Goal: Task Accomplishment & Management: Complete application form

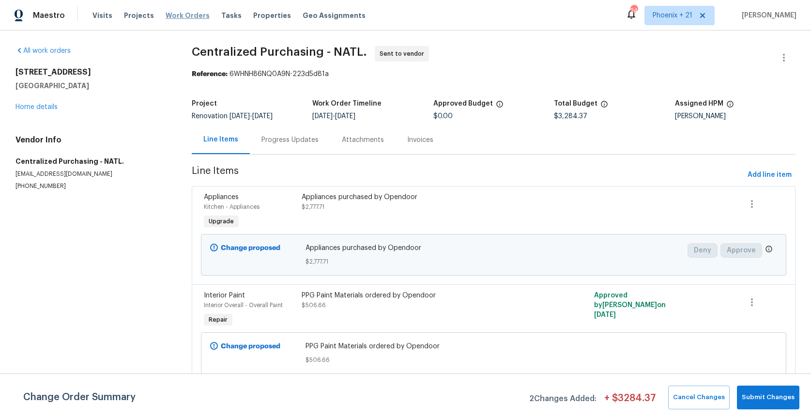
click at [166, 14] on span "Work Orders" at bounding box center [188, 16] width 44 height 10
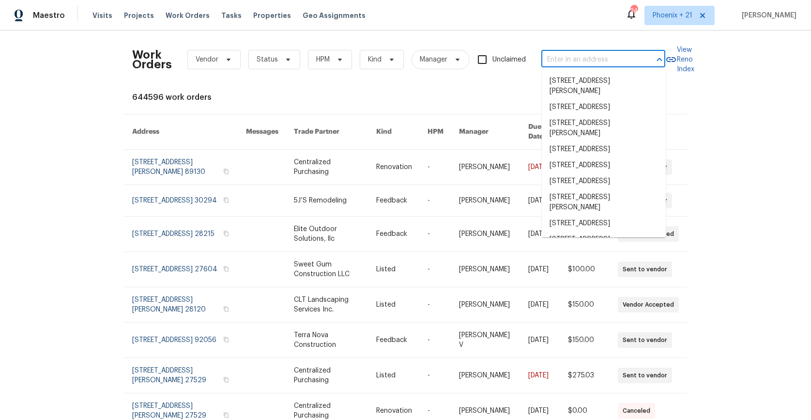
click at [560, 59] on input "text" at bounding box center [589, 59] width 97 height 15
paste input "[STREET_ADDRESS][PERSON_NAME][PERSON_NAME][PERSON_NAME]"
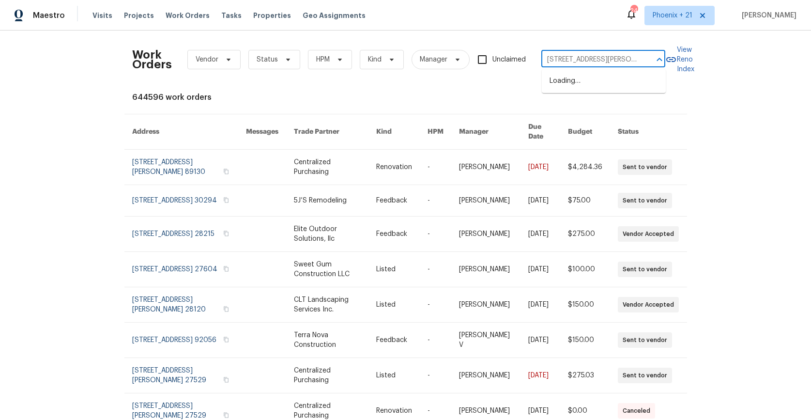
scroll to position [0, 56]
type input "[STREET_ADDRESS][PERSON_NAME][PERSON_NAME][PERSON_NAME]"
click at [659, 21] on span "Phoenix + 21" at bounding box center [680, 15] width 70 height 19
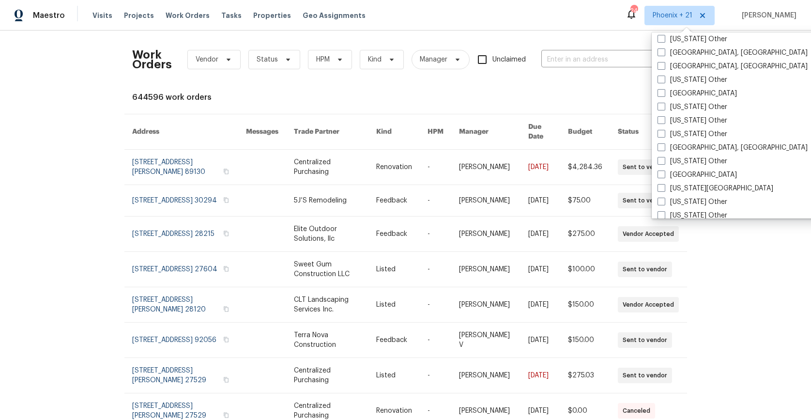
scroll to position [632, 0]
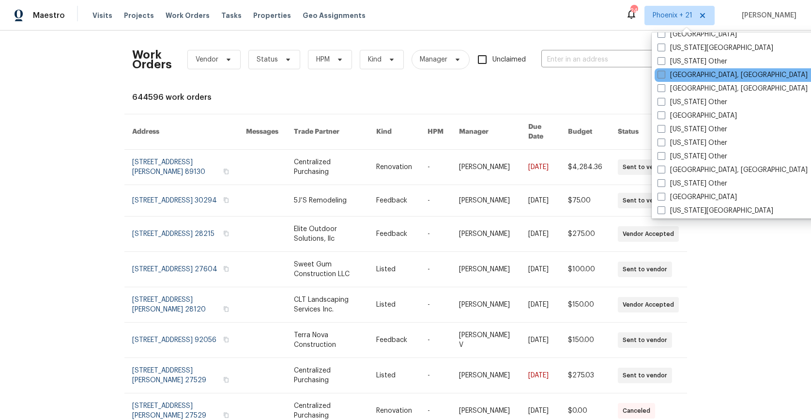
click at [688, 79] on label "[GEOGRAPHIC_DATA], [GEOGRAPHIC_DATA]" at bounding box center [733, 75] width 150 height 10
click at [664, 77] on input "[GEOGRAPHIC_DATA], [GEOGRAPHIC_DATA]" at bounding box center [661, 73] width 6 height 6
checkbox input "true"
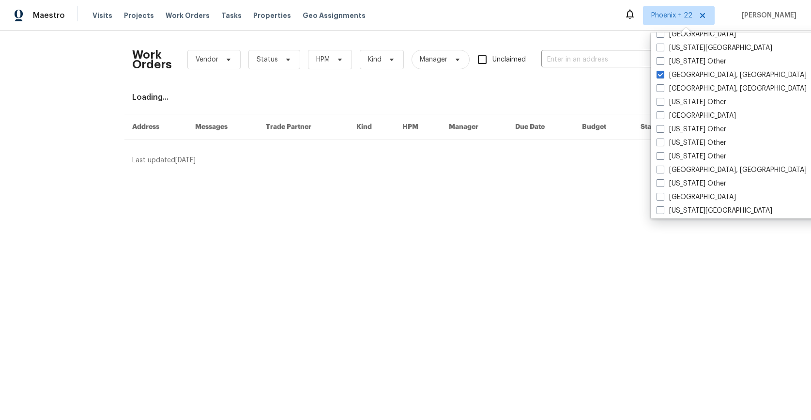
click at [563, 49] on div "Work Orders Vendor Status HPM Kind Manager Unclaimed ​" at bounding box center [398, 59] width 533 height 43
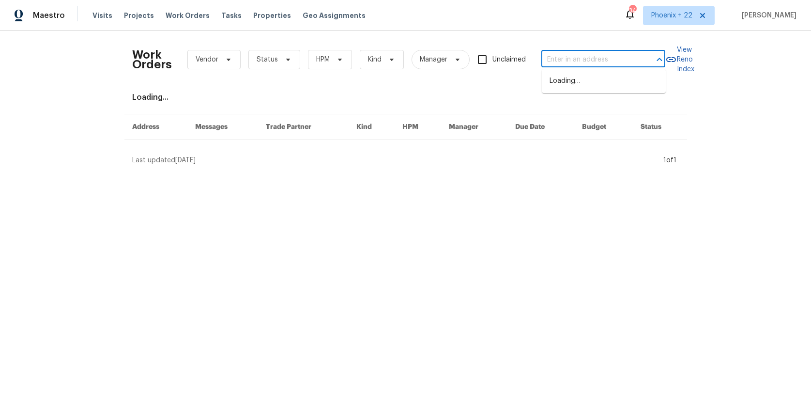
click at [564, 55] on input "text" at bounding box center [589, 59] width 97 height 15
paste input "[STREET_ADDRESS][PERSON_NAME][PERSON_NAME][PERSON_NAME]"
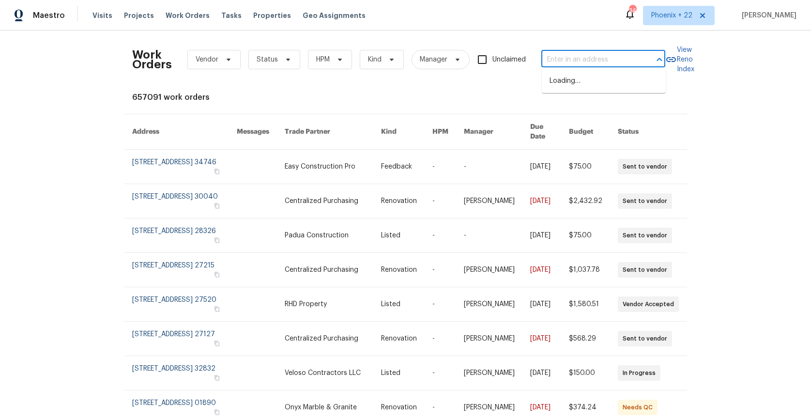
type input "[STREET_ADDRESS][PERSON_NAME][PERSON_NAME][PERSON_NAME]"
click at [572, 78] on li "[STREET_ADDRESS][PERSON_NAME][PERSON_NAME][PERSON_NAME]" at bounding box center [604, 91] width 124 height 36
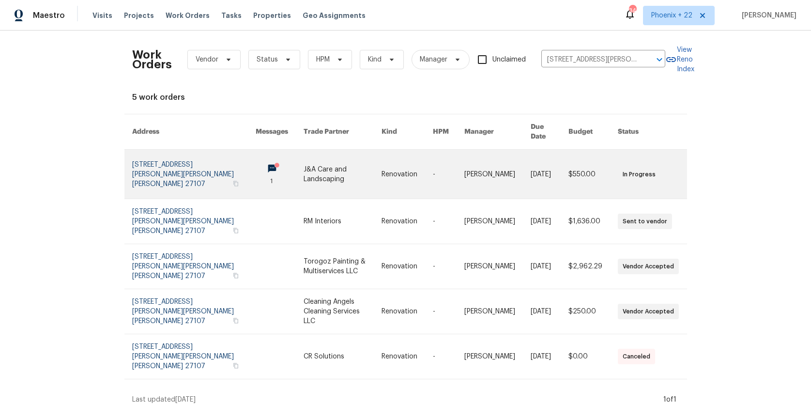
click at [386, 164] on td "Renovation" at bounding box center [399, 174] width 51 height 49
click at [388, 164] on td "Renovation" at bounding box center [399, 174] width 51 height 49
click at [364, 166] on link at bounding box center [342, 174] width 77 height 49
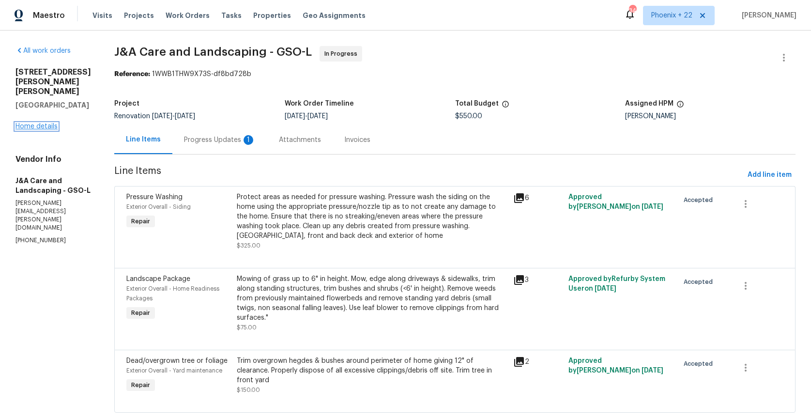
click at [32, 123] on link "Home details" at bounding box center [36, 126] width 42 height 7
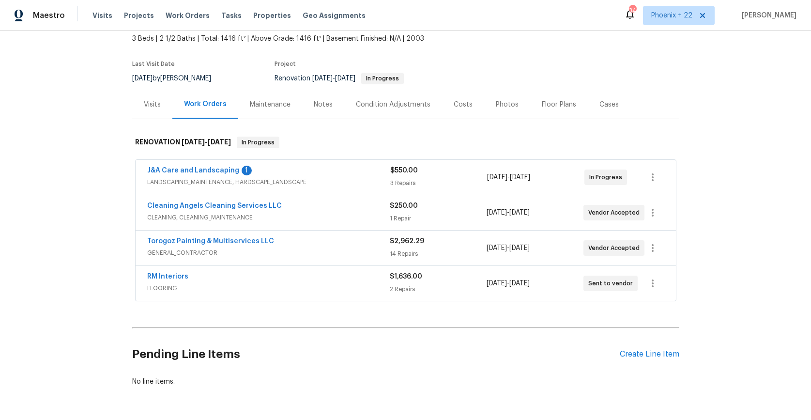
scroll to position [89, 0]
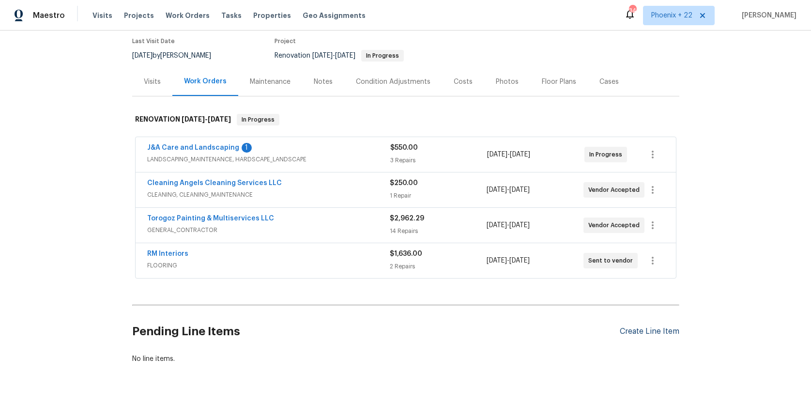
click at [629, 327] on div "Create Line Item" at bounding box center [650, 331] width 60 height 9
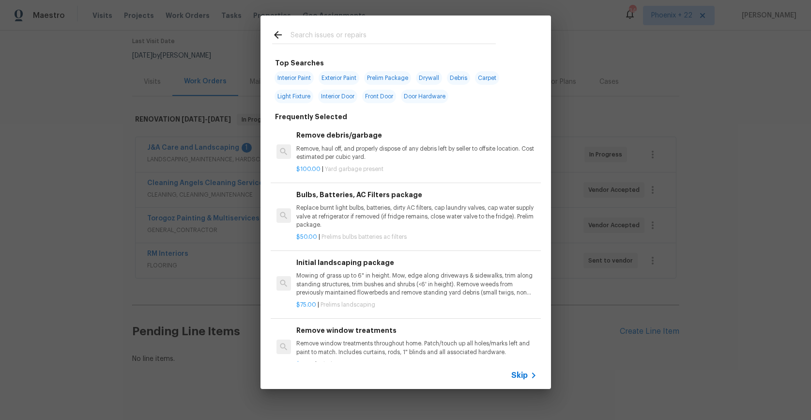
click at [352, 43] on input "text" at bounding box center [393, 36] width 205 height 15
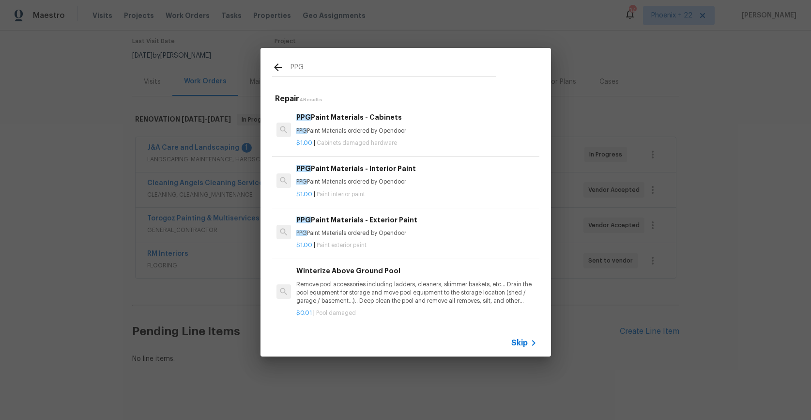
type input "PPG"
click at [413, 180] on p "PPG Paint Materials ordered by Opendoor" at bounding box center [416, 182] width 240 height 8
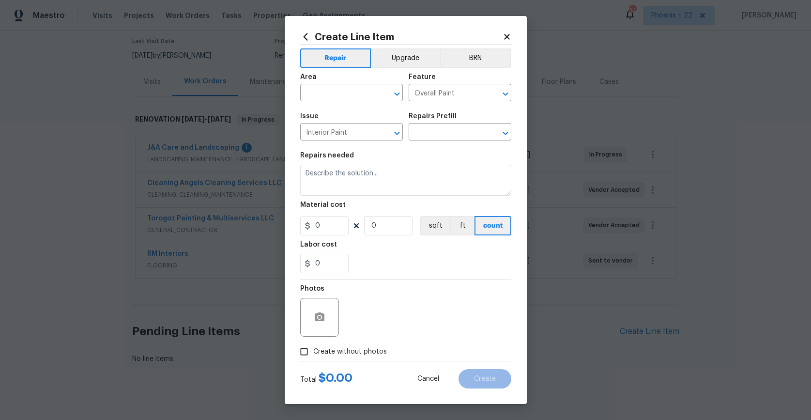
type input "PPG Paint Materials - Interior Paint $1.00"
type textarea "PPG Paint Materials ordered by Opendoor"
type input "1"
click at [354, 84] on div "Area" at bounding box center [351, 80] width 103 height 13
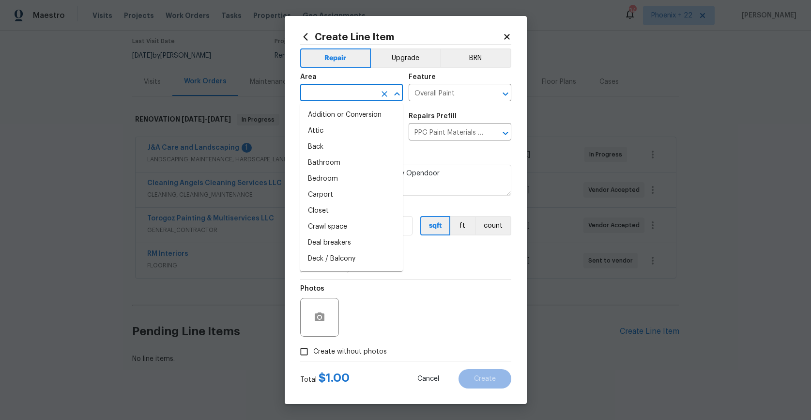
click at [352, 91] on input "text" at bounding box center [338, 93] width 76 height 15
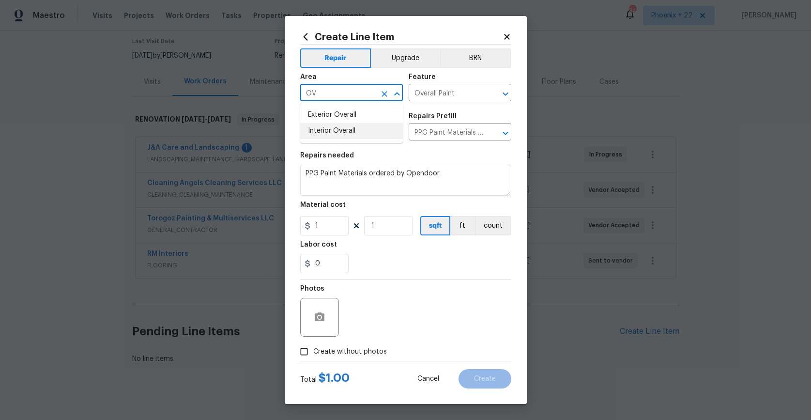
click at [353, 132] on li "Interior Overall" at bounding box center [351, 131] width 103 height 16
type input "Interior Overall"
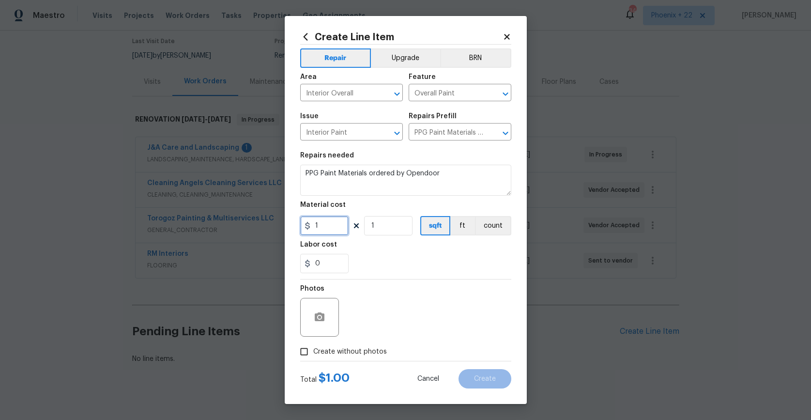
drag, startPoint x: 342, startPoint y: 228, endPoint x: 304, endPoint y: 224, distance: 38.9
click at [304, 224] on div "1" at bounding box center [324, 225] width 48 height 19
type input "509.62"
click at [357, 350] on span "Create without photos" at bounding box center [350, 352] width 74 height 10
click at [313, 350] on input "Create without photos" at bounding box center [304, 351] width 18 height 18
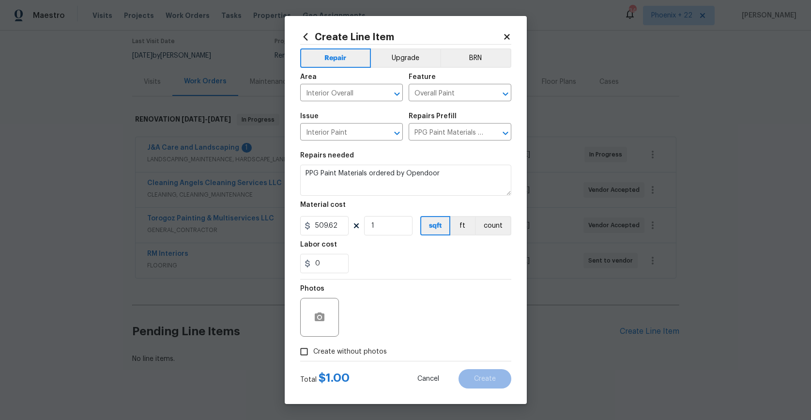
checkbox input "true"
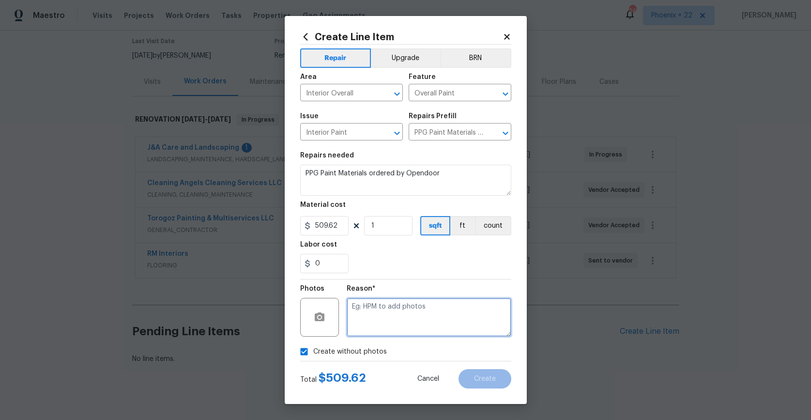
click at [369, 335] on textarea at bounding box center [429, 317] width 165 height 39
type textarea "NA"
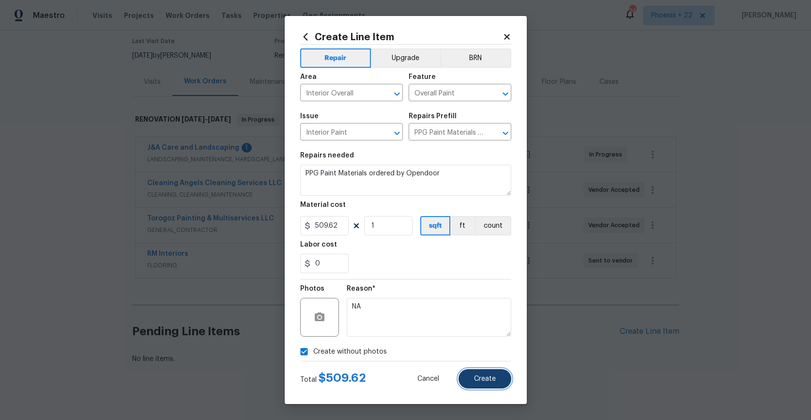
click at [486, 379] on span "Create" at bounding box center [485, 378] width 22 height 7
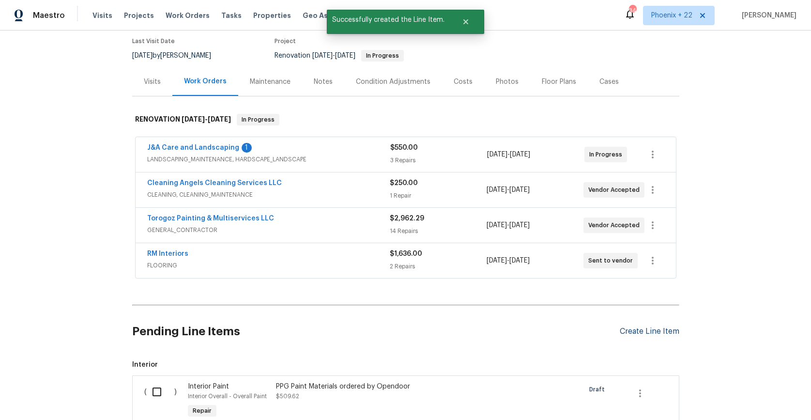
click at [646, 327] on div "Create Line Item" at bounding box center [650, 331] width 60 height 9
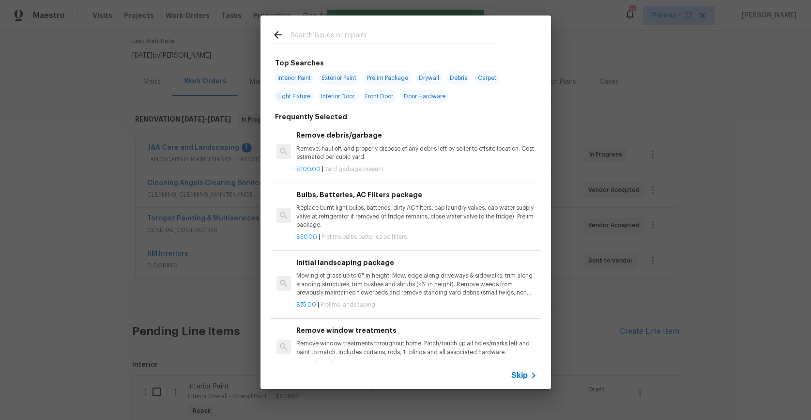
click at [361, 43] on input "text" at bounding box center [393, 36] width 205 height 15
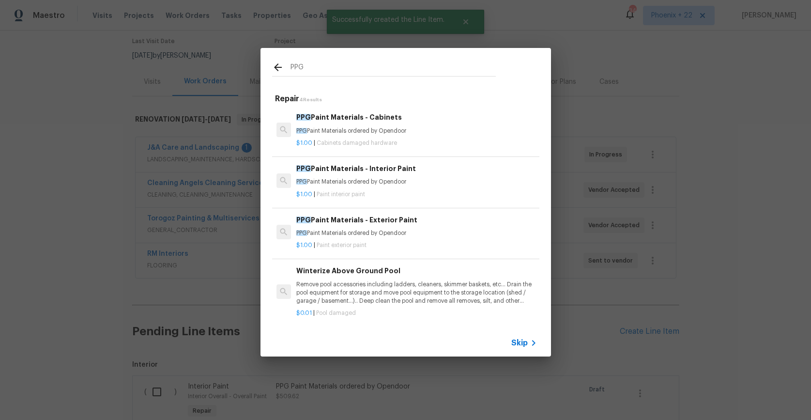
type input "PPG"
click at [440, 234] on p "PPG Paint Materials ordered by Opendoor" at bounding box center [416, 233] width 240 height 8
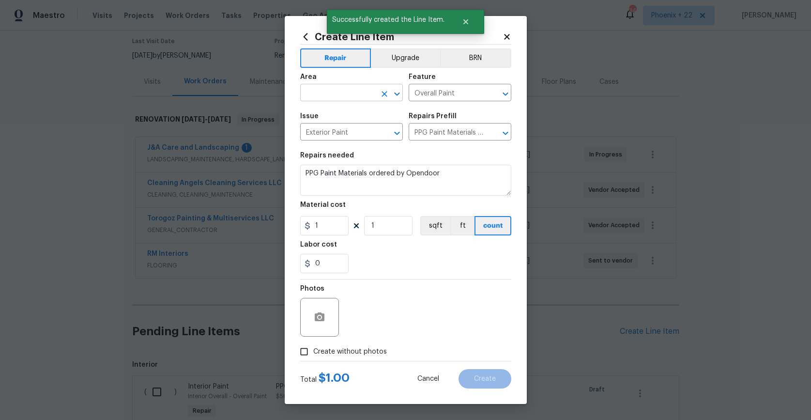
click at [342, 96] on input "text" at bounding box center [338, 93] width 76 height 15
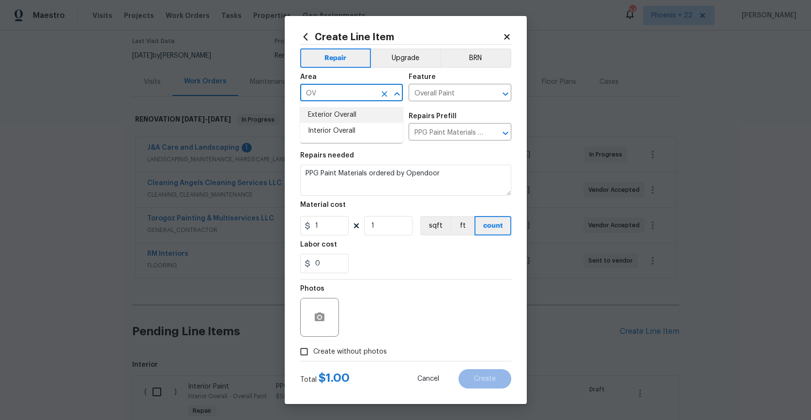
click at [345, 119] on li "Exterior Overall" at bounding box center [351, 115] width 103 height 16
type input "Exterior Overall"
click at [299, 221] on div "Create Line Item Repair Upgrade BRN Area Exterior Overall ​ Feature Overall Pai…" at bounding box center [406, 210] width 242 height 388
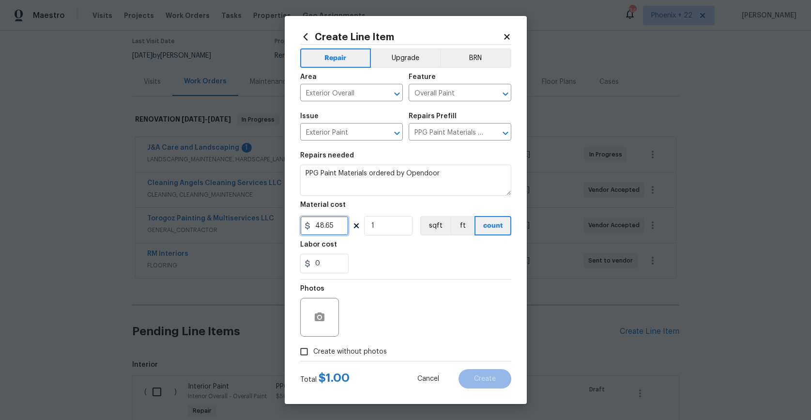
type input "48.65"
drag, startPoint x: 358, startPoint y: 339, endPoint x: 362, endPoint y: 350, distance: 11.6
click at [358, 340] on div "Photos" at bounding box center [405, 310] width 211 height 63
click at [364, 350] on span "Create without photos" at bounding box center [350, 352] width 74 height 10
click at [313, 350] on input "Create without photos" at bounding box center [304, 351] width 18 height 18
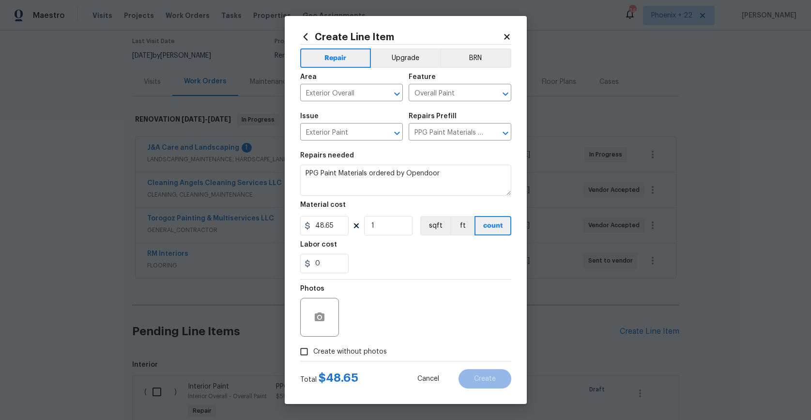
checkbox input "true"
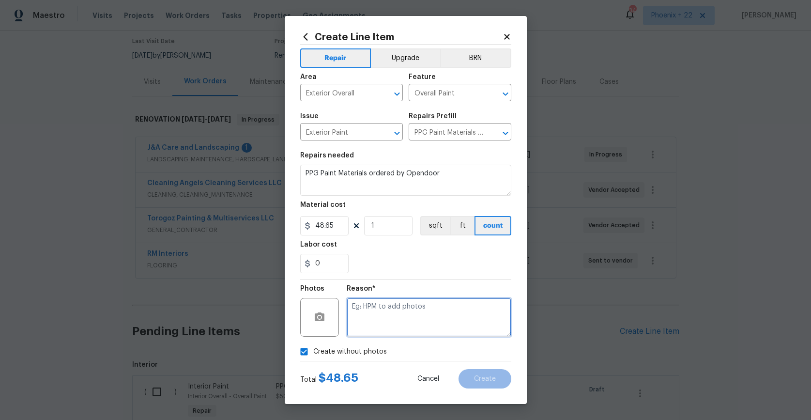
click at [375, 324] on textarea at bounding box center [429, 317] width 165 height 39
type textarea "NA"
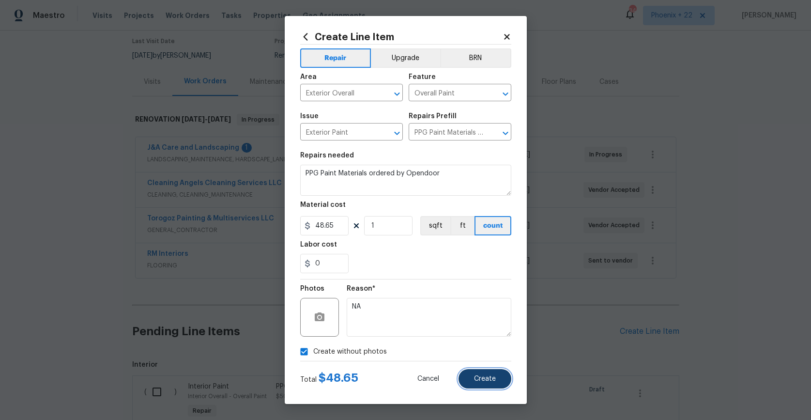
click at [472, 377] on button "Create" at bounding box center [485, 378] width 53 height 19
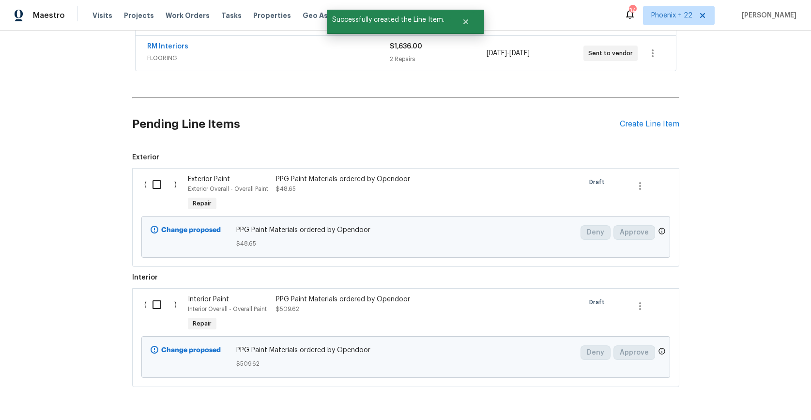
scroll to position [320, 0]
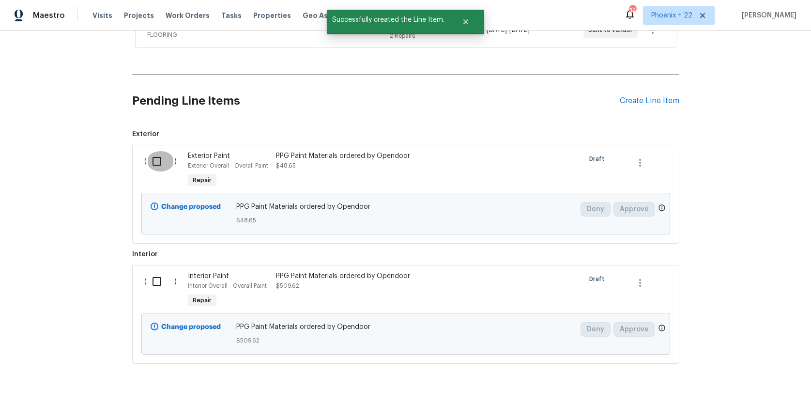
click at [172, 157] on input "checkbox" at bounding box center [161, 161] width 28 height 20
checkbox input "true"
click at [153, 313] on div "Change proposed PPG Paint Materials ordered by Opendoor $509.62 Deny Approve" at bounding box center [405, 334] width 529 height 42
click at [155, 275] on input "checkbox" at bounding box center [161, 281] width 28 height 20
checkbox input "true"
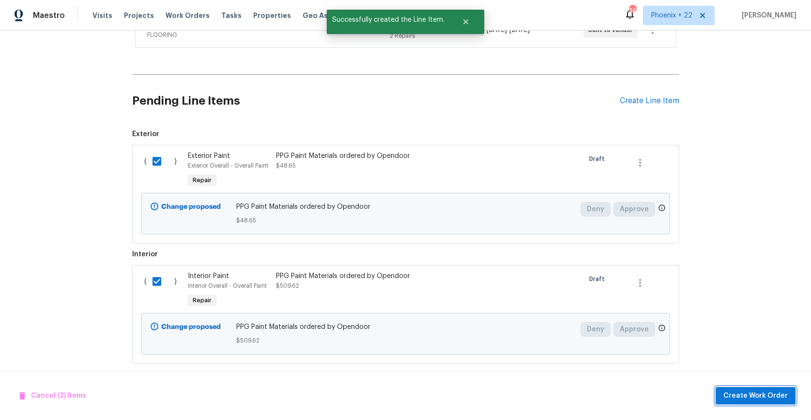
click at [730, 397] on span "Create Work Order" at bounding box center [755, 396] width 64 height 12
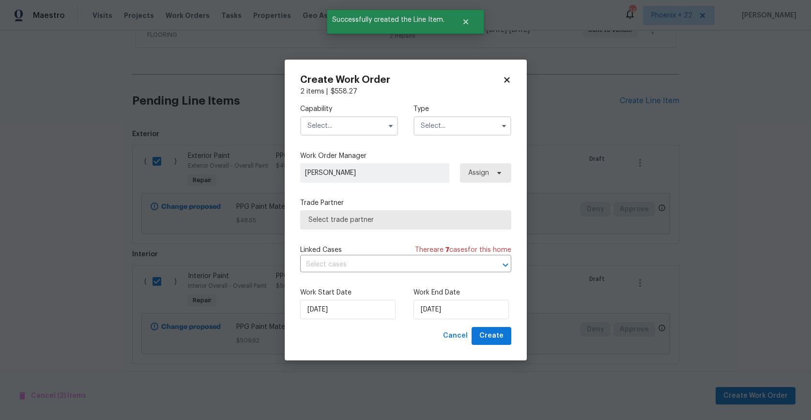
click at [340, 124] on input "text" at bounding box center [349, 125] width 98 height 19
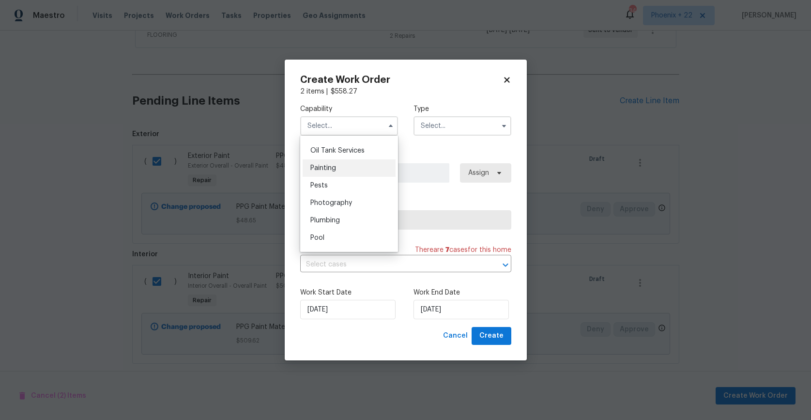
scroll to position [799, 0]
click at [360, 169] on div "Painting" at bounding box center [349, 161] width 93 height 17
type input "Painting"
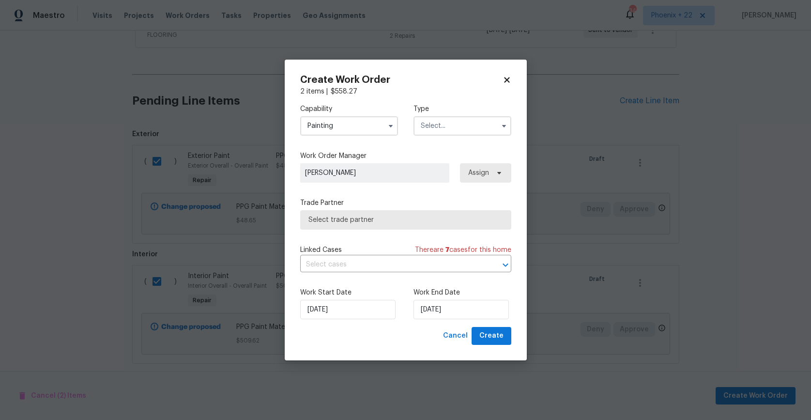
drag, startPoint x: 446, startPoint y: 124, endPoint x: 441, endPoint y: 133, distance: 10.4
click at [446, 125] on input "text" at bounding box center [463, 125] width 98 height 19
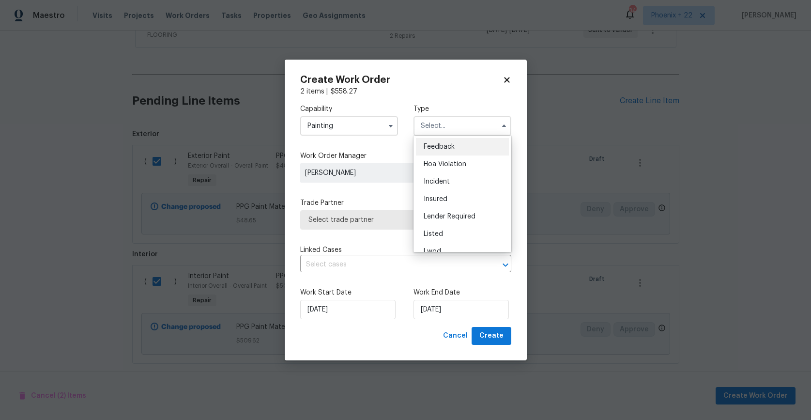
scroll to position [115, 0]
drag, startPoint x: 442, startPoint y: 178, endPoint x: 446, endPoint y: 188, distance: 10.9
click at [442, 179] on div "Reit Renovation" at bounding box center [462, 170] width 93 height 17
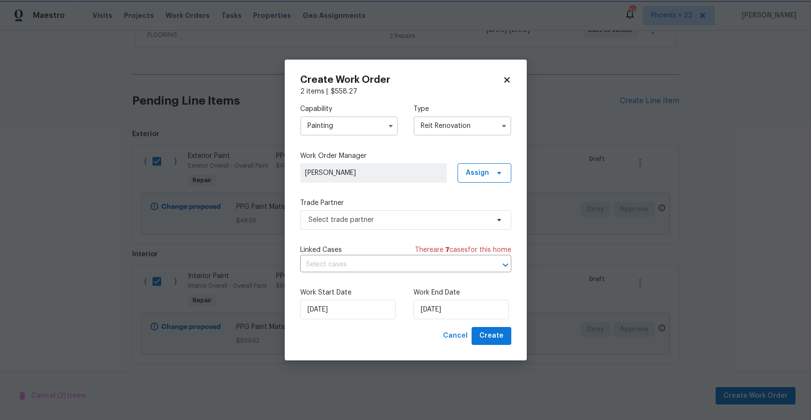
scroll to position [0, 0]
click at [442, 129] on input "Reit Renovation" at bounding box center [463, 125] width 98 height 19
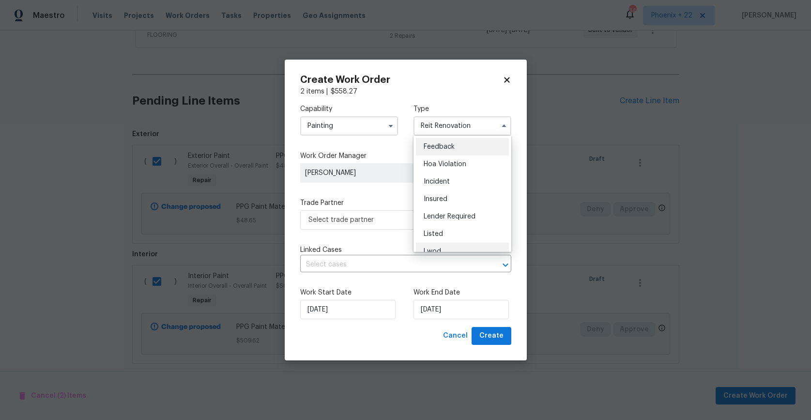
scroll to position [115, 0]
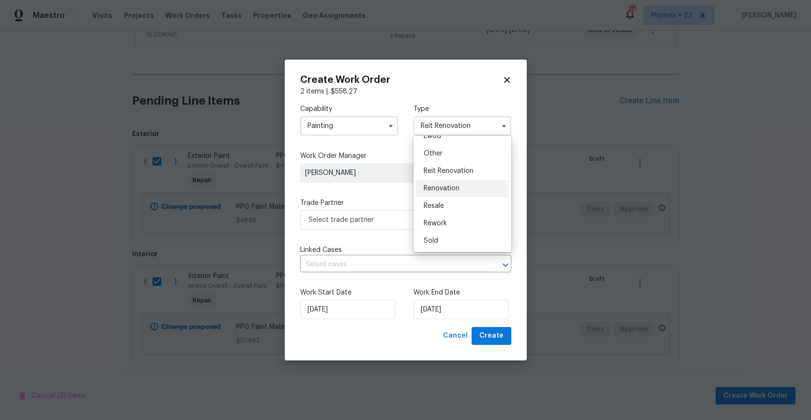
click at [456, 193] on div "Renovation" at bounding box center [462, 188] width 93 height 17
type input "Renovation"
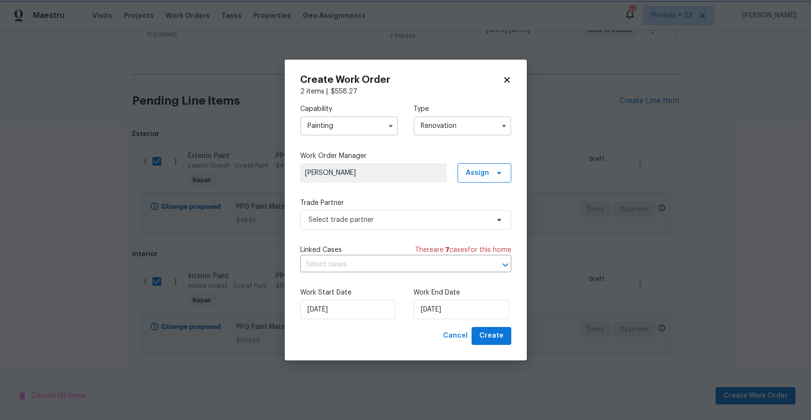
scroll to position [0, 0]
click at [499, 166] on span "Assign" at bounding box center [485, 172] width 54 height 19
drag, startPoint x: 481, startPoint y: 218, endPoint x: 464, endPoint y: 224, distance: 17.5
click at [481, 217] on div "Assign to me" at bounding box center [486, 214] width 42 height 10
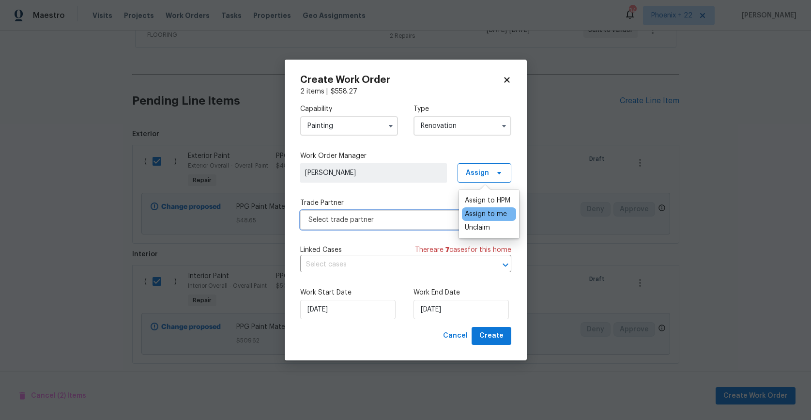
click at [408, 224] on span "Select trade partner" at bounding box center [398, 220] width 181 height 10
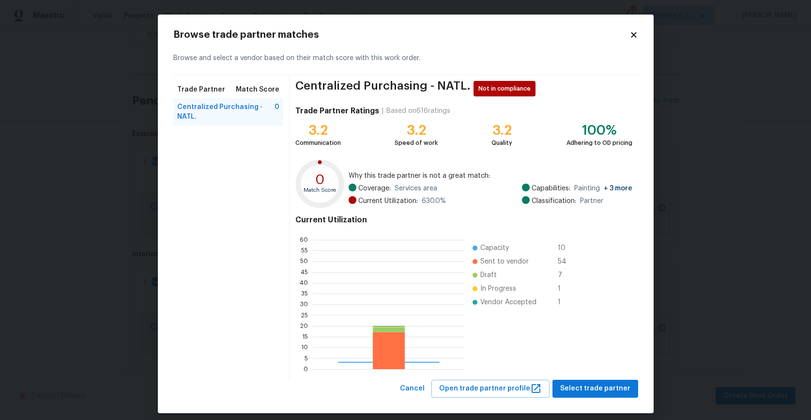
scroll to position [136, 152]
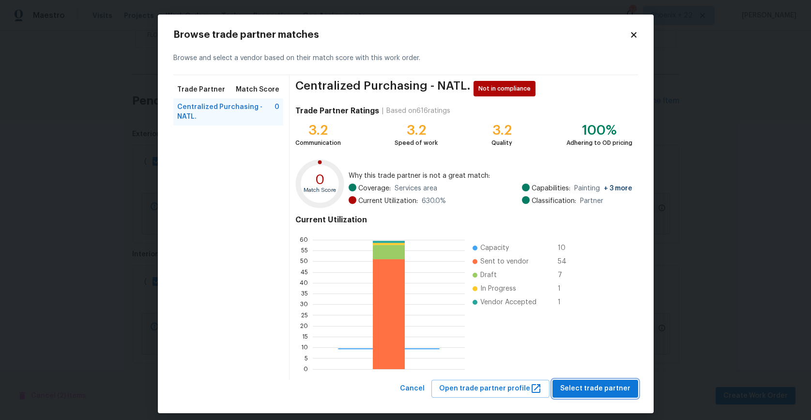
click at [581, 382] on button "Select trade partner" at bounding box center [596, 389] width 86 height 18
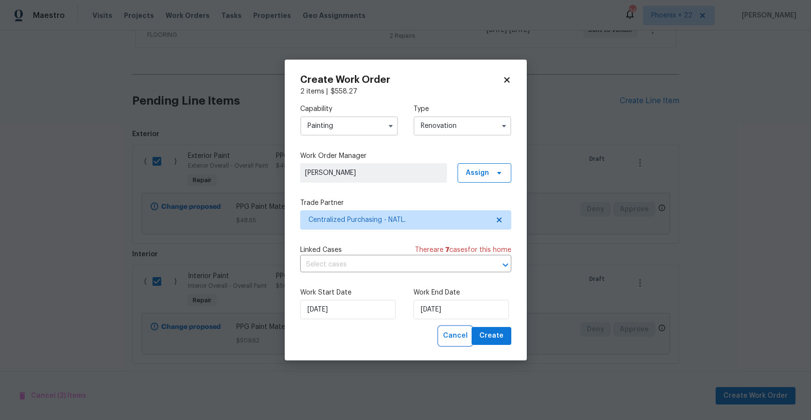
click at [471, 331] on button "Cancel" at bounding box center [455, 336] width 32 height 18
checkbox input "false"
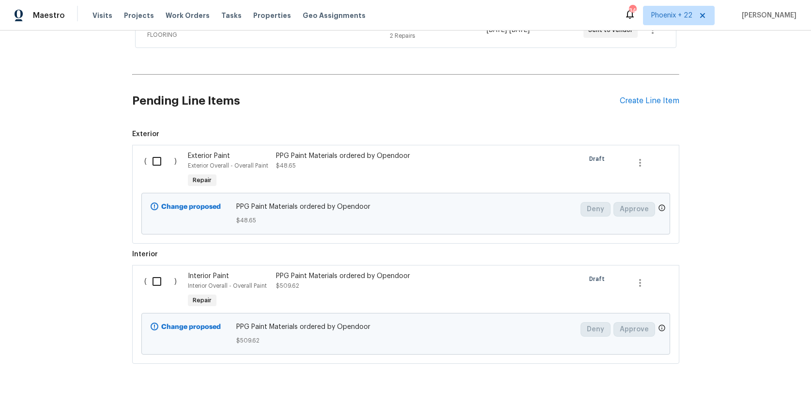
drag, startPoint x: 163, startPoint y: 147, endPoint x: 154, endPoint y: 172, distance: 27.0
click at [162, 151] on input "checkbox" at bounding box center [161, 161] width 28 height 20
checkbox input "true"
click at [167, 271] on input "checkbox" at bounding box center [161, 281] width 28 height 20
checkbox input "true"
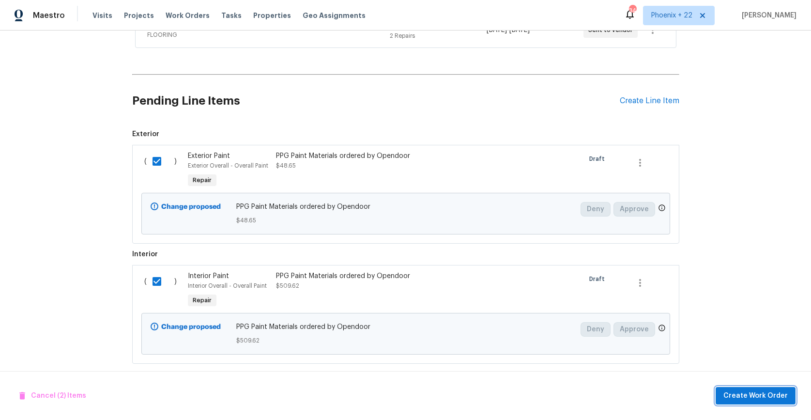
click at [739, 397] on span "Create Work Order" at bounding box center [755, 396] width 64 height 12
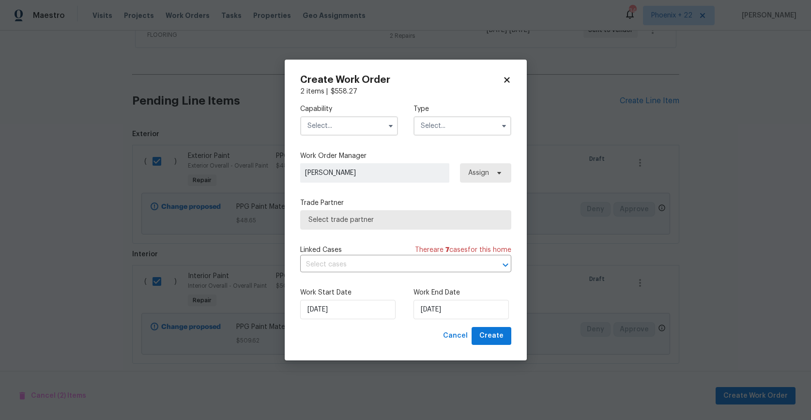
drag, startPoint x: 335, startPoint y: 124, endPoint x: 335, endPoint y: 130, distance: 5.8
click at [335, 124] on input "text" at bounding box center [349, 125] width 98 height 19
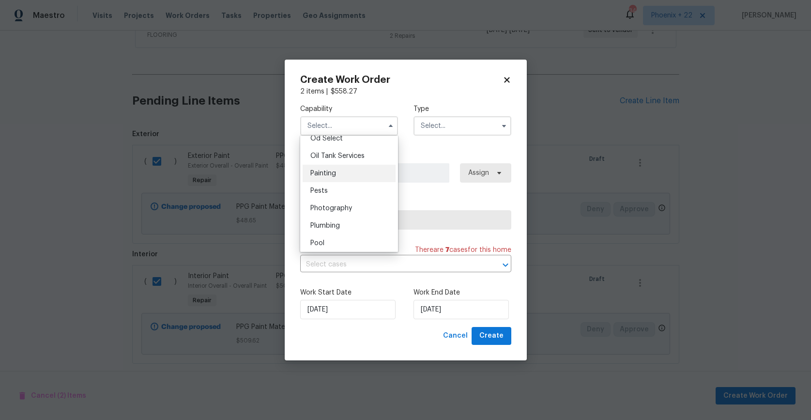
scroll to position [786, 0]
click at [344, 171] on div "Painting" at bounding box center [349, 173] width 93 height 17
type input "Painting"
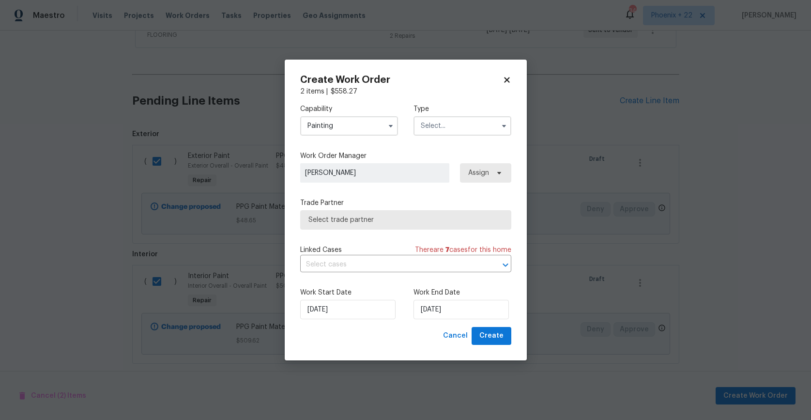
click at [449, 129] on input "text" at bounding box center [463, 125] width 98 height 19
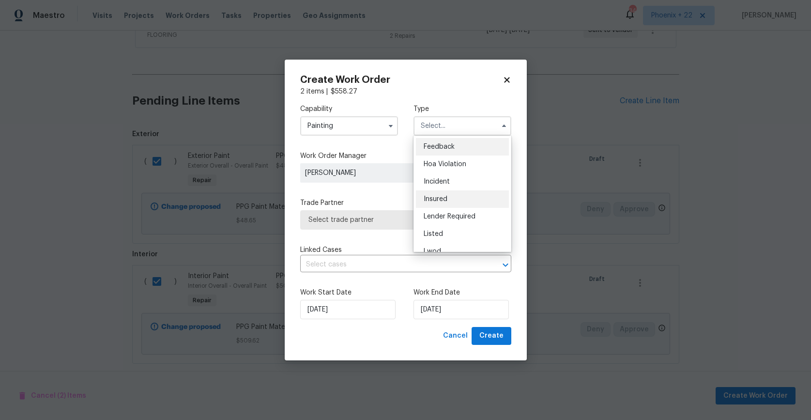
scroll to position [115, 0]
click at [429, 186] on span "Renovation" at bounding box center [442, 188] width 36 height 7
type input "Renovation"
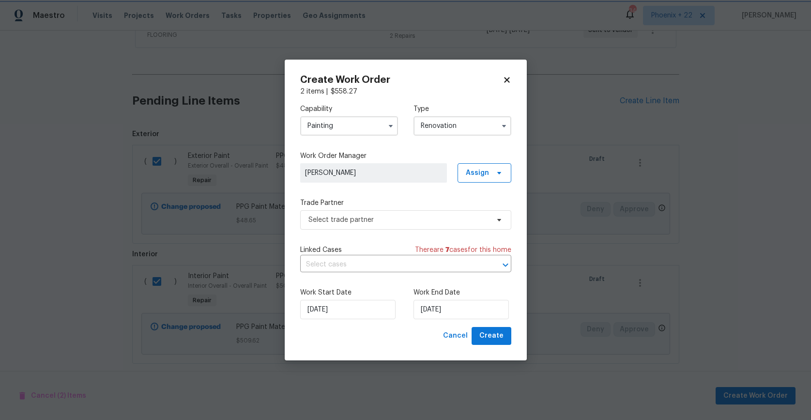
scroll to position [0, 0]
click at [478, 173] on span "Assign" at bounding box center [477, 173] width 23 height 10
click at [478, 208] on div "Assign to me" at bounding box center [489, 214] width 54 height 14
click at [479, 211] on div "Assign to me" at bounding box center [486, 214] width 42 height 10
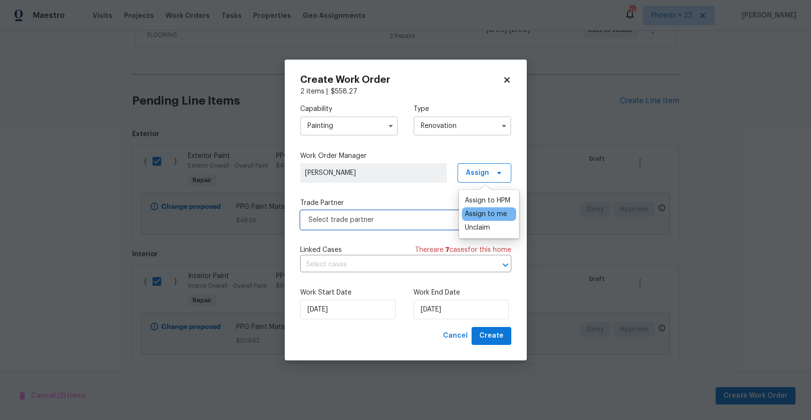
click at [392, 224] on span "Select trade partner" at bounding box center [398, 220] width 181 height 10
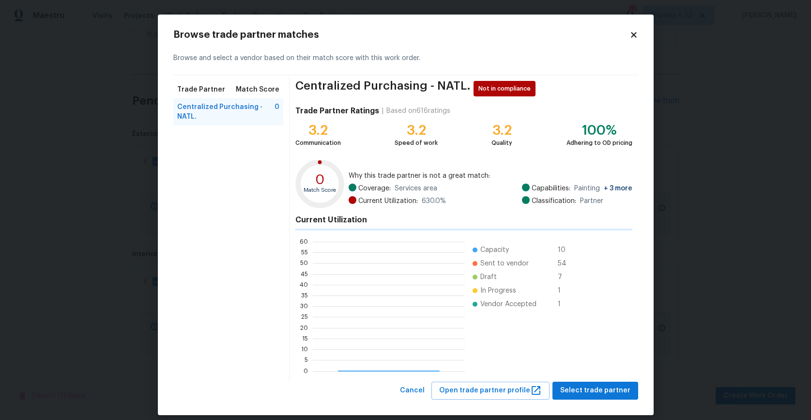
scroll to position [136, 152]
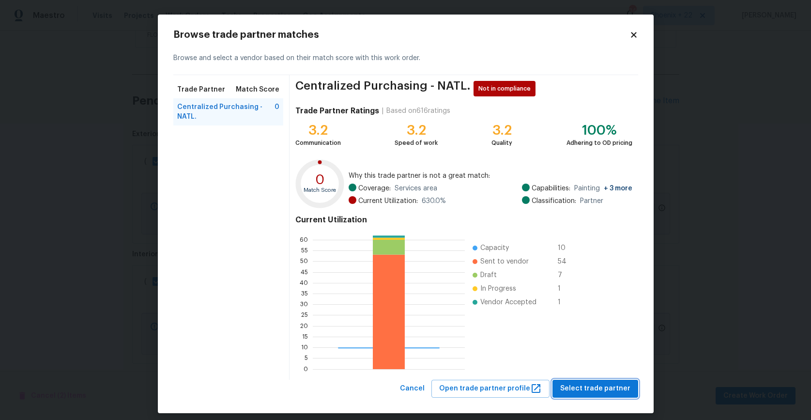
click at [566, 387] on span "Select trade partner" at bounding box center [595, 389] width 70 height 12
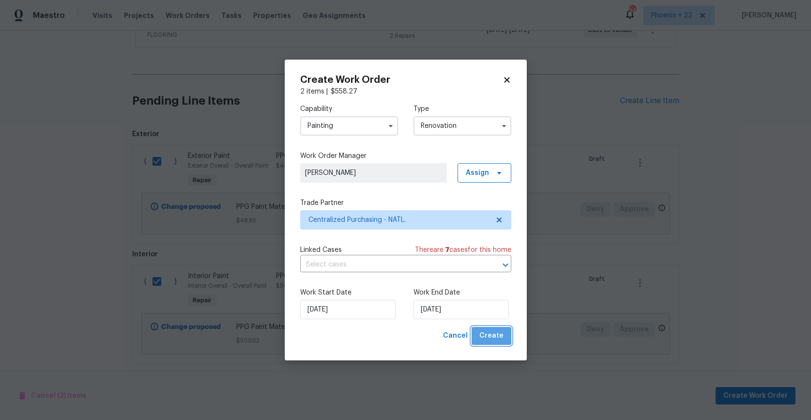
click at [504, 341] on button "Create" at bounding box center [492, 336] width 40 height 18
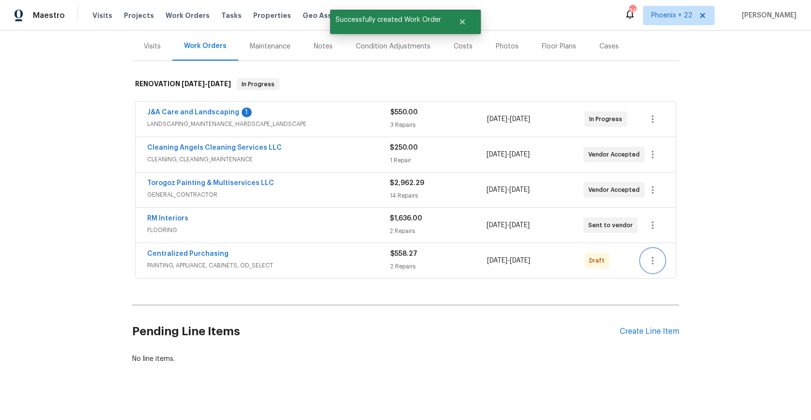
click at [650, 255] on icon "button" at bounding box center [653, 261] width 12 height 12
click at [650, 249] on li "Send to Vendor" at bounding box center [695, 251] width 108 height 16
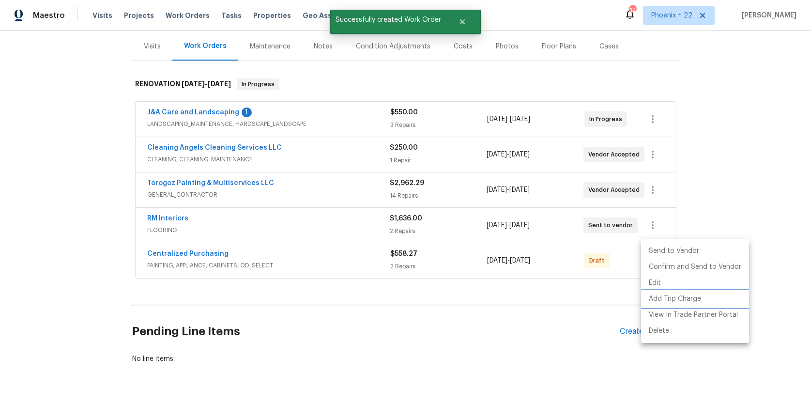
click at [654, 291] on li "Add Trip Charge" at bounding box center [695, 299] width 108 height 16
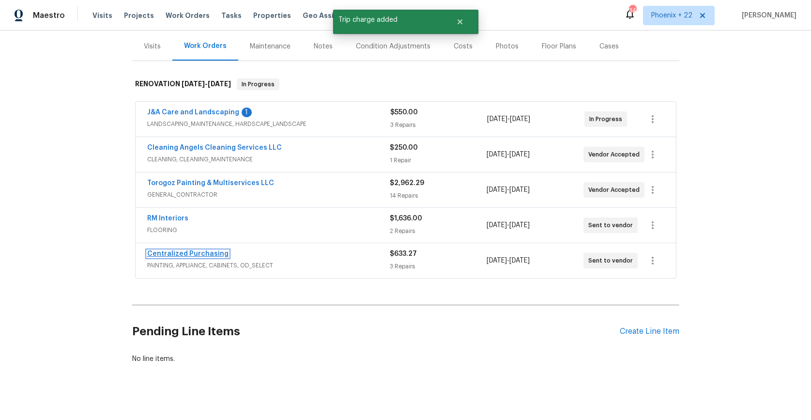
click at [179, 250] on link "Centralized Purchasing" at bounding box center [187, 253] width 81 height 7
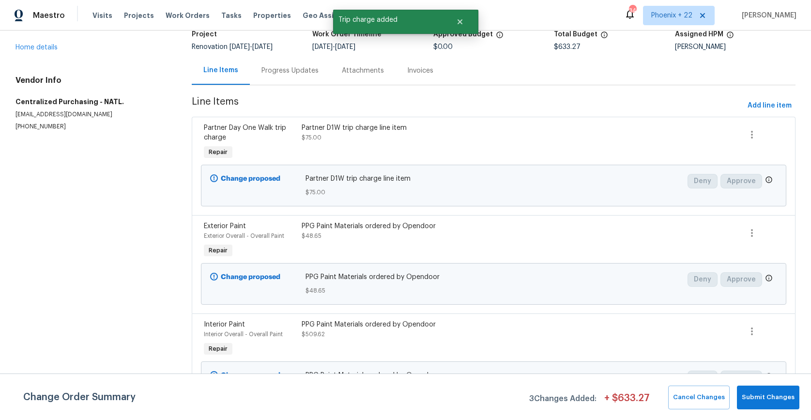
scroll to position [89, 0]
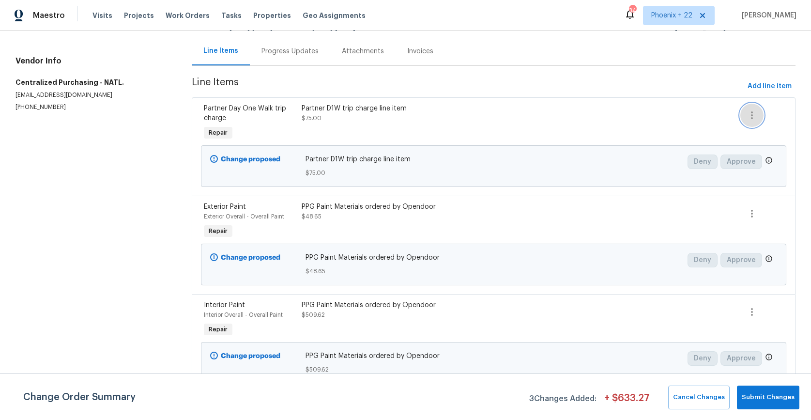
click at [746, 123] on button "button" at bounding box center [751, 115] width 23 height 23
click at [753, 120] on li "Cancel" at bounding box center [758, 115] width 37 height 16
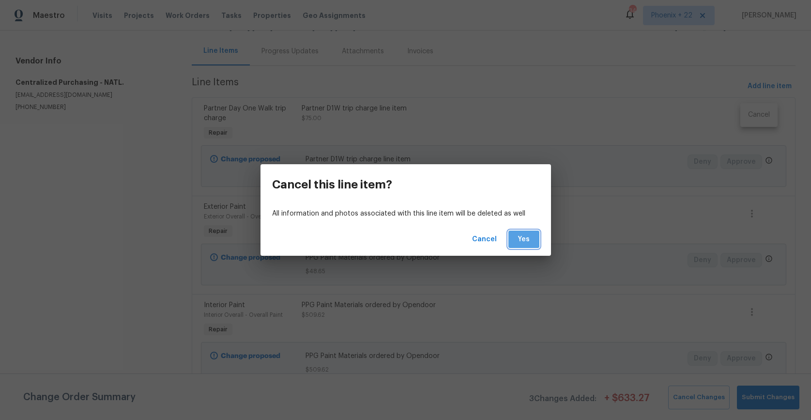
click at [522, 241] on span "Yes" at bounding box center [523, 239] width 15 height 12
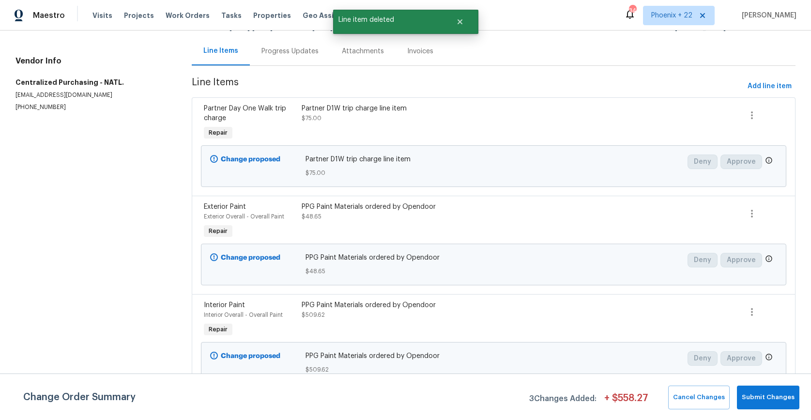
scroll to position [0, 0]
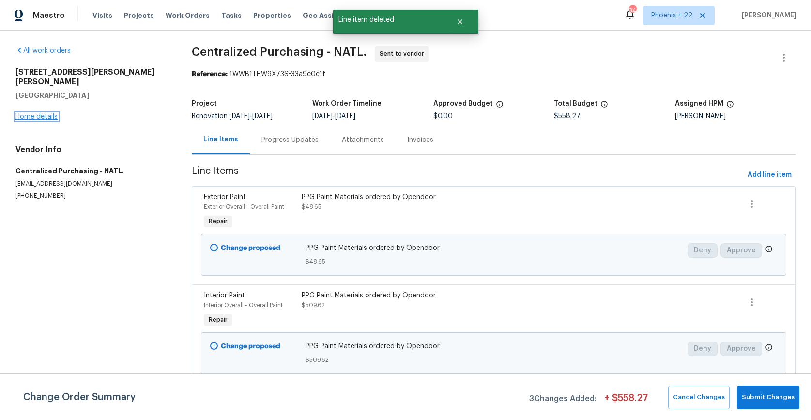
click at [43, 113] on link "Home details" at bounding box center [36, 116] width 42 height 7
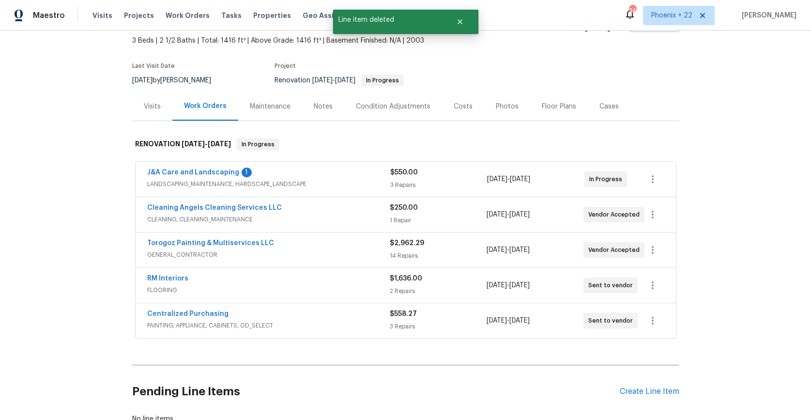
scroll to position [116, 0]
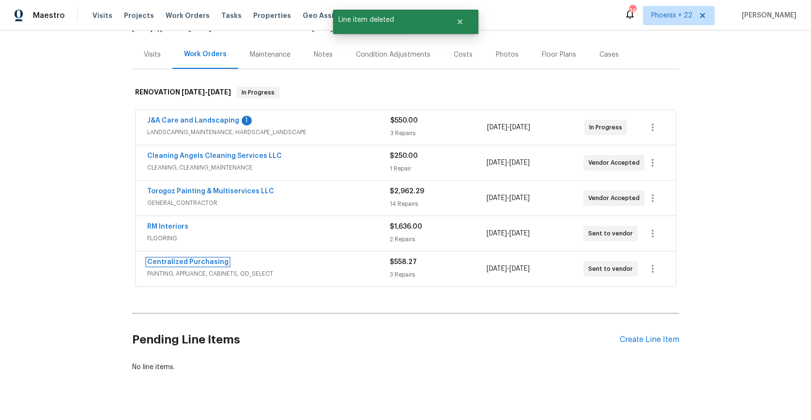
click at [200, 259] on link "Centralized Purchasing" at bounding box center [187, 262] width 81 height 7
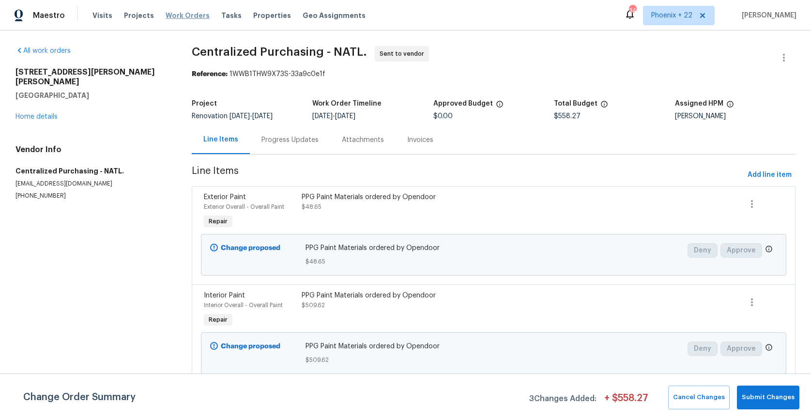
click at [184, 16] on span "Work Orders" at bounding box center [188, 16] width 44 height 10
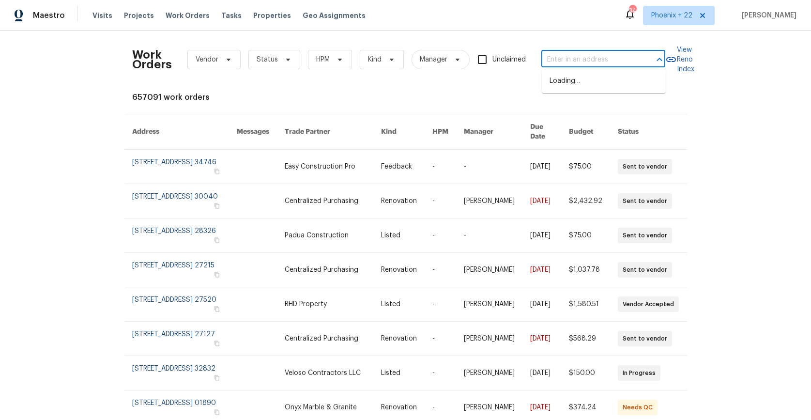
click at [594, 61] on input "text" at bounding box center [589, 59] width 97 height 15
paste input "[STREET_ADDRESS] [GEOGRAPHIC_DATA], SC 29229"
type input "[STREET_ADDRESS] [GEOGRAPHIC_DATA], SC 29229"
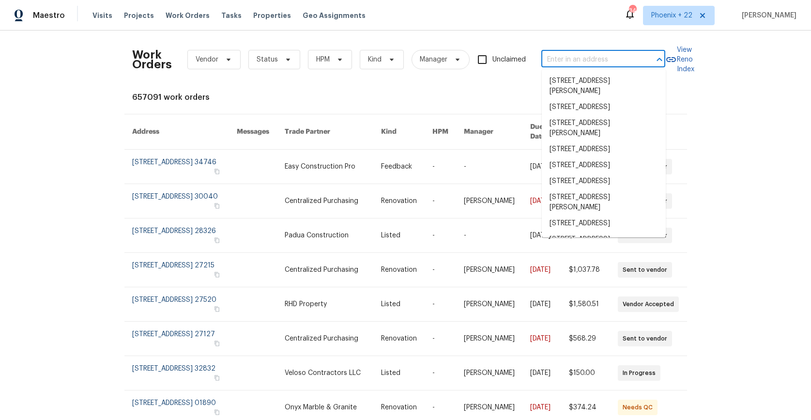
scroll to position [0, 0]
paste input "[STREET_ADDRESS]"
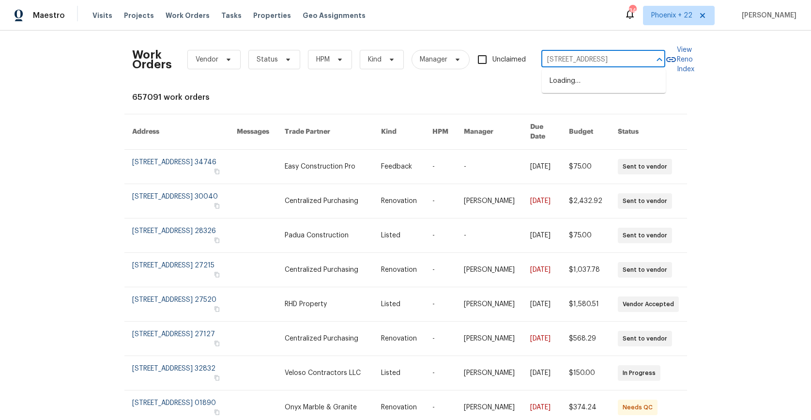
scroll to position [0, 38]
type input "[STREET_ADDRESS]"
drag, startPoint x: 682, startPoint y: 12, endPoint x: 681, endPoint y: 17, distance: 4.9
click at [681, 17] on span "Phoenix + 22" at bounding box center [671, 16] width 41 height 10
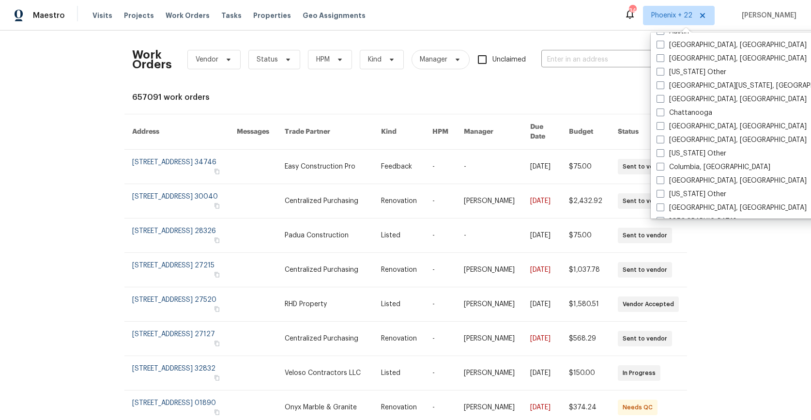
scroll to position [408, 0]
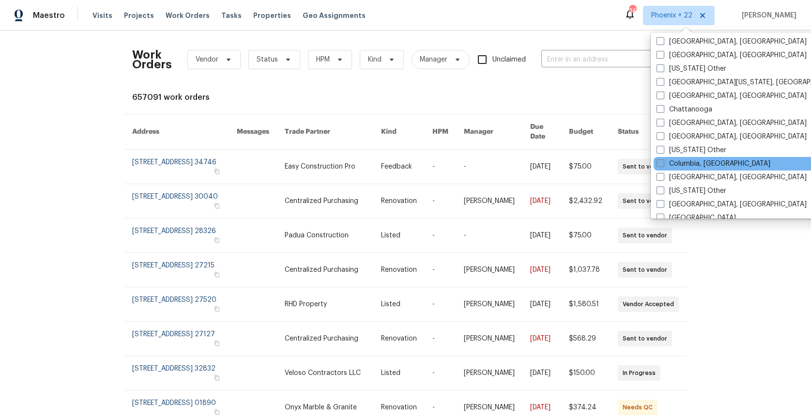
click at [686, 164] on label "Columbia, [GEOGRAPHIC_DATA]" at bounding box center [714, 164] width 114 height 10
click at [663, 164] on input "Columbia, [GEOGRAPHIC_DATA]" at bounding box center [660, 162] width 6 height 6
checkbox input "true"
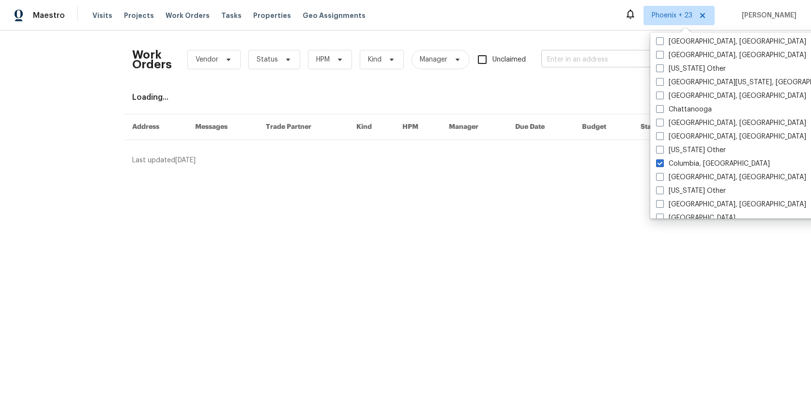
click at [584, 60] on input "text" at bounding box center [589, 59] width 97 height 15
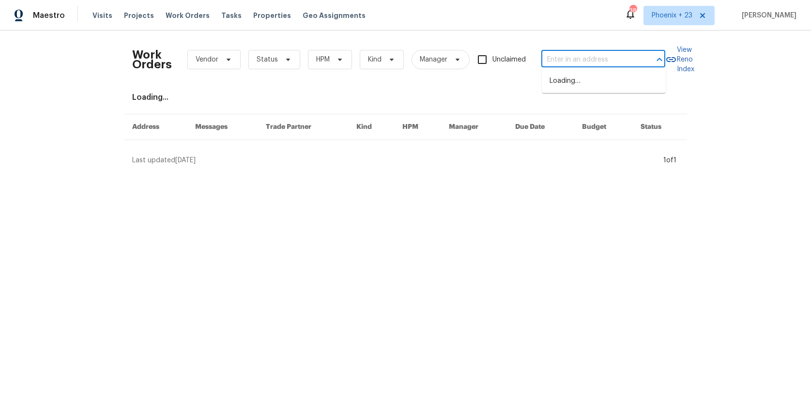
paste input "[STREET_ADDRESS]"
type input "[STREET_ADDRESS]"
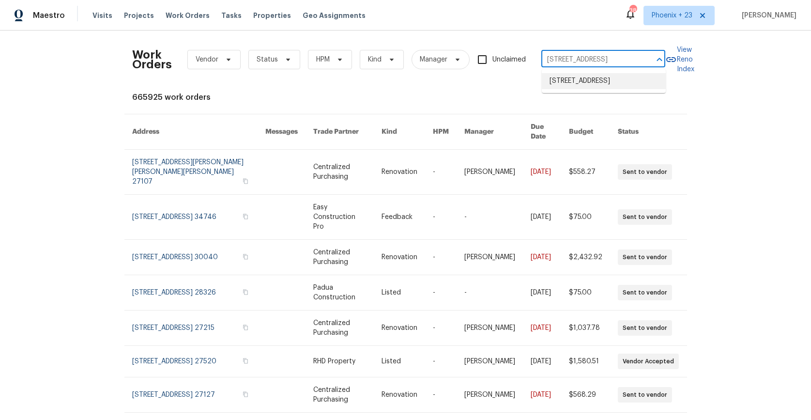
click at [586, 76] on li "[STREET_ADDRESS]" at bounding box center [604, 81] width 124 height 16
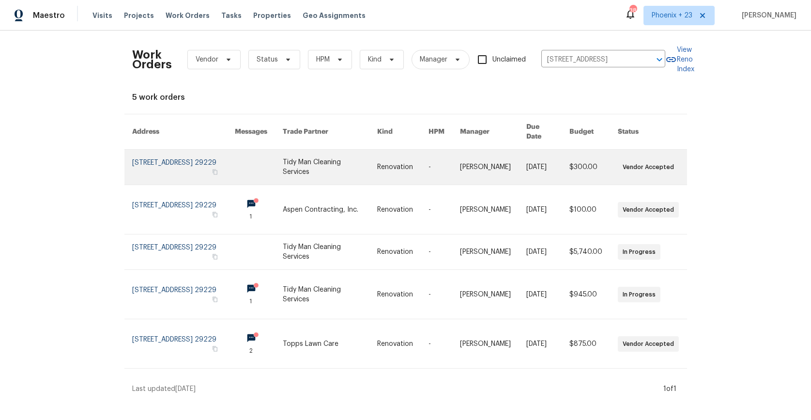
click at [328, 157] on link at bounding box center [330, 167] width 94 height 35
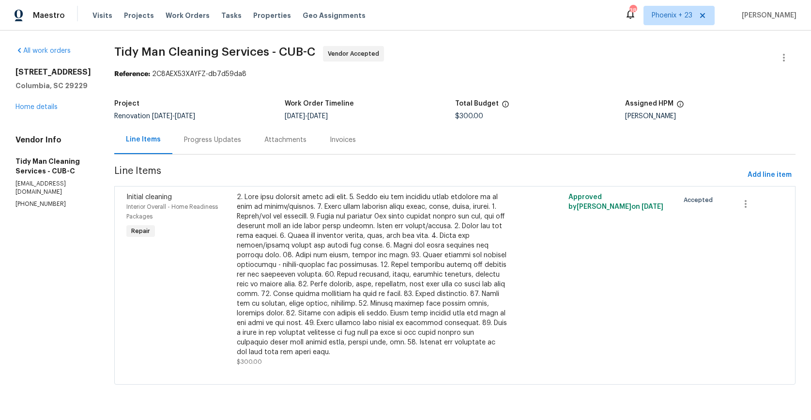
click at [52, 91] on h5 "Columbia, SC 29229" at bounding box center [53, 86] width 76 height 10
click at [49, 110] on link "Home details" at bounding box center [36, 107] width 42 height 7
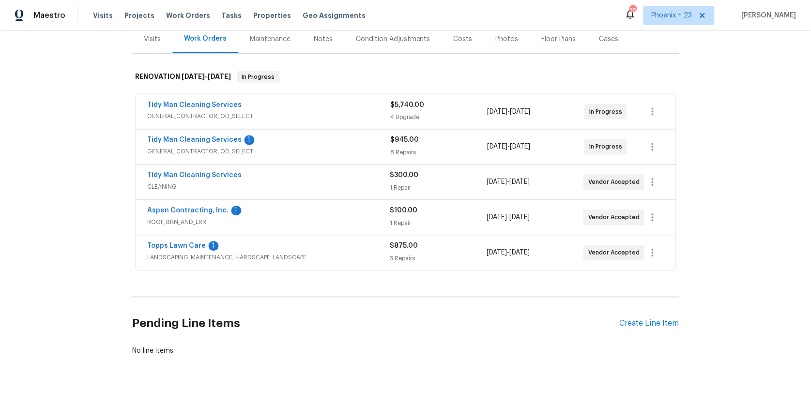
scroll to position [124, 0]
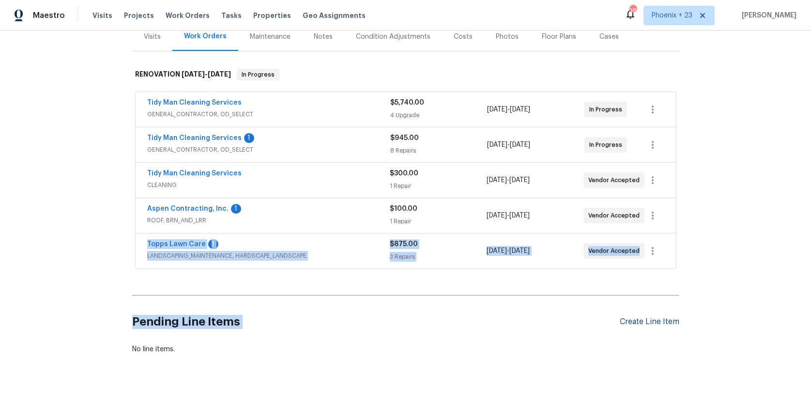
drag, startPoint x: 691, startPoint y: 272, endPoint x: 667, endPoint y: 324, distance: 57.9
click at [668, 323] on div "Back to all projects [STREET_ADDRESS] 3 Beds | 3 1/2 Baths | Total: 2300 ft² | …" at bounding box center [405, 225] width 811 height 389
click at [664, 323] on div "Create Line Item" at bounding box center [650, 321] width 60 height 9
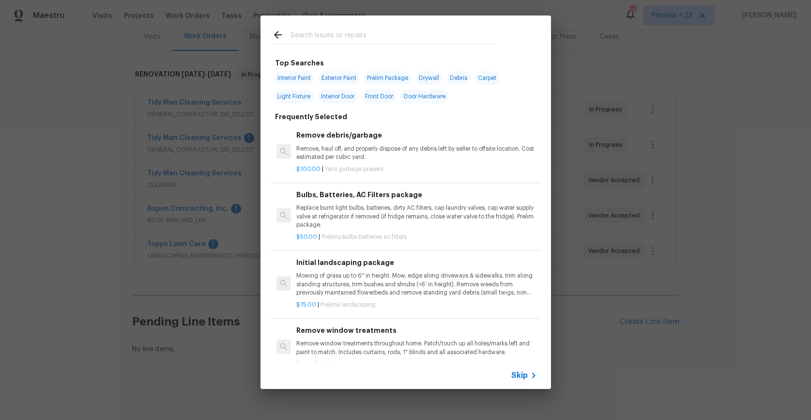
click at [402, 42] on input "text" at bounding box center [393, 36] width 205 height 15
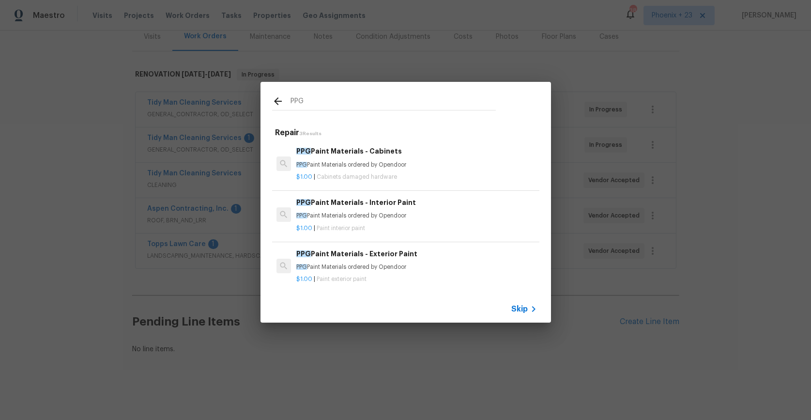
type input "PPG"
click at [452, 198] on h6 "PPG Paint Materials - Interior Paint" at bounding box center [416, 202] width 240 height 11
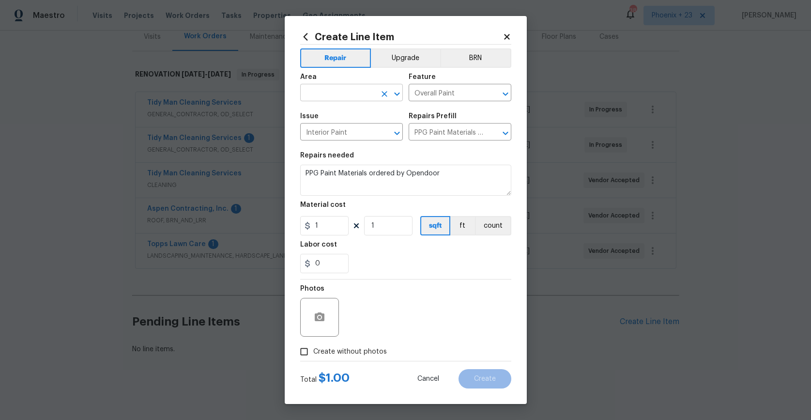
click at [351, 99] on input "text" at bounding box center [338, 93] width 76 height 15
type input "OV"
click at [359, 144] on span "Issue Interior Paint ​" at bounding box center [351, 126] width 103 height 39
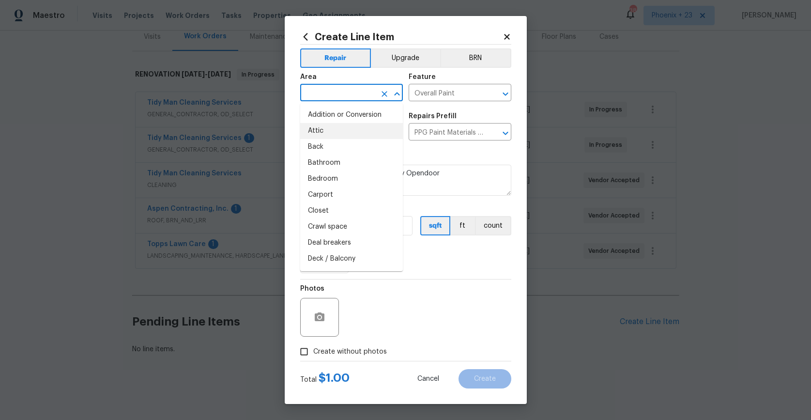
click at [336, 88] on input "text" at bounding box center [338, 93] width 76 height 15
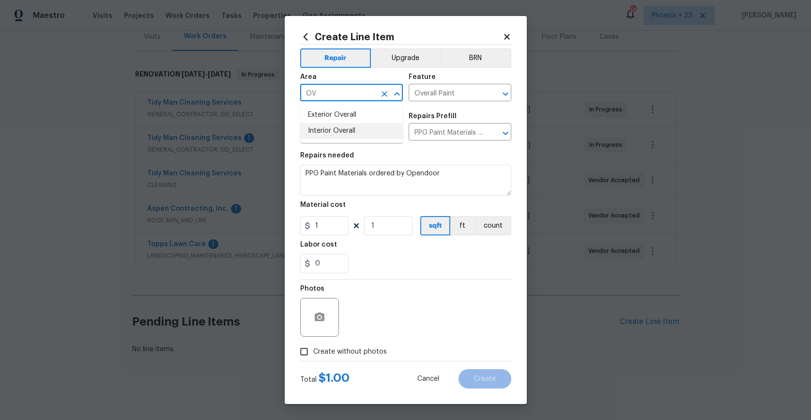
click at [342, 124] on li "Interior Overall" at bounding box center [351, 131] width 103 height 16
type input "Interior Overall"
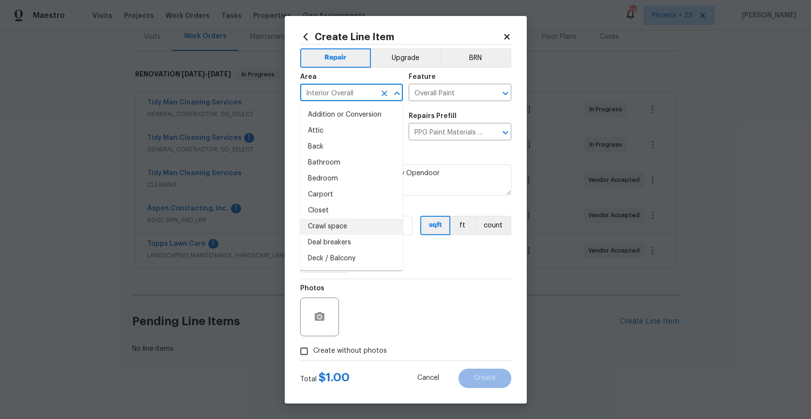
drag, startPoint x: 439, startPoint y: 308, endPoint x: 331, endPoint y: 230, distance: 133.6
click at [437, 307] on div "Photos" at bounding box center [405, 310] width 211 height 63
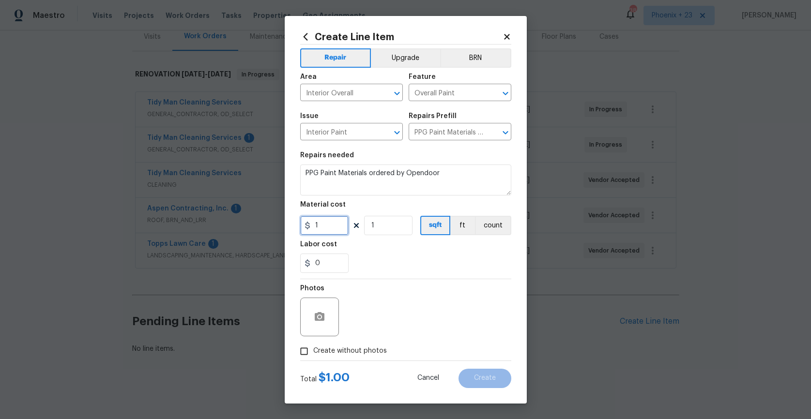
drag, startPoint x: 302, startPoint y: 225, endPoint x: 295, endPoint y: 224, distance: 7.3
click at [295, 224] on div "Create Line Item Repair Upgrade BRN Area Interior Overall ​ Feature Overall Pai…" at bounding box center [406, 210] width 242 height 388
type input "648.42"
drag, startPoint x: 375, startPoint y: 357, endPoint x: 374, endPoint y: 348, distance: 9.3
click at [375, 356] on label "Create without photos" at bounding box center [341, 351] width 92 height 18
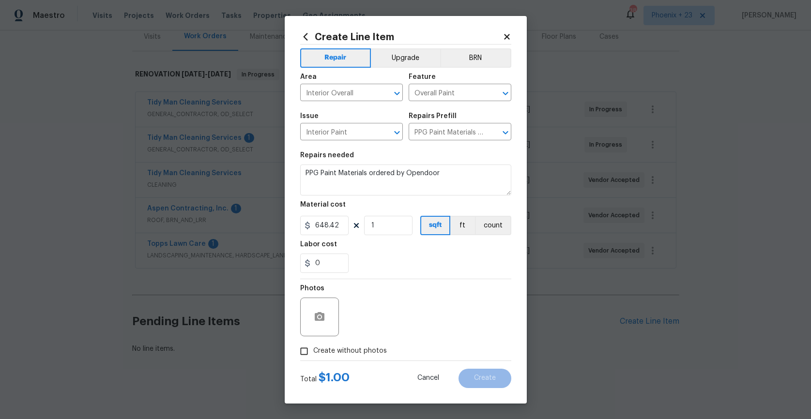
click at [313, 356] on input "Create without photos" at bounding box center [304, 351] width 18 height 18
checkbox input "true"
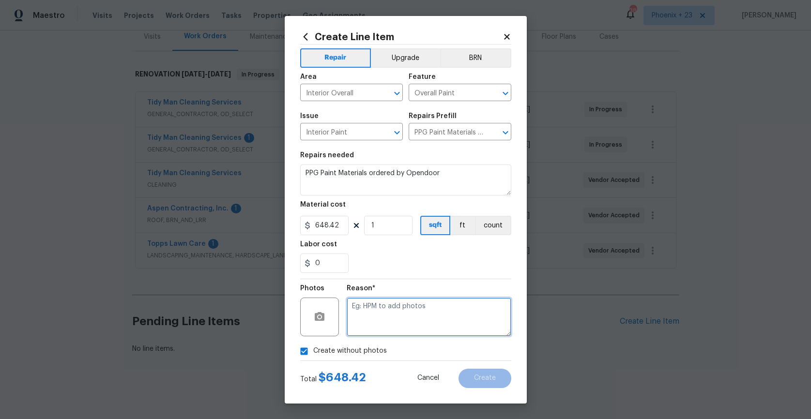
click at [380, 328] on textarea at bounding box center [429, 317] width 165 height 39
type textarea "NA"
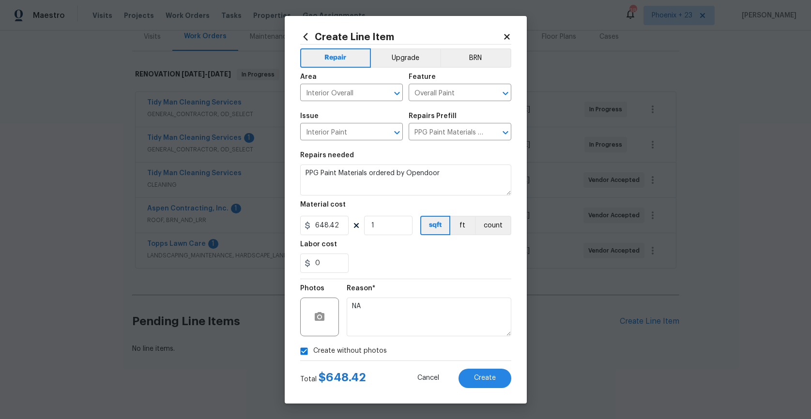
drag, startPoint x: 401, startPoint y: 293, endPoint x: 405, endPoint y: 295, distance: 5.0
click at [401, 293] on div "Reason*" at bounding box center [429, 291] width 165 height 13
click at [487, 395] on div "Create Line Item Repair Upgrade BRN Area Interior Overall ​ Feature Overall Pai…" at bounding box center [406, 210] width 242 height 388
click at [484, 385] on button "Create" at bounding box center [485, 378] width 53 height 19
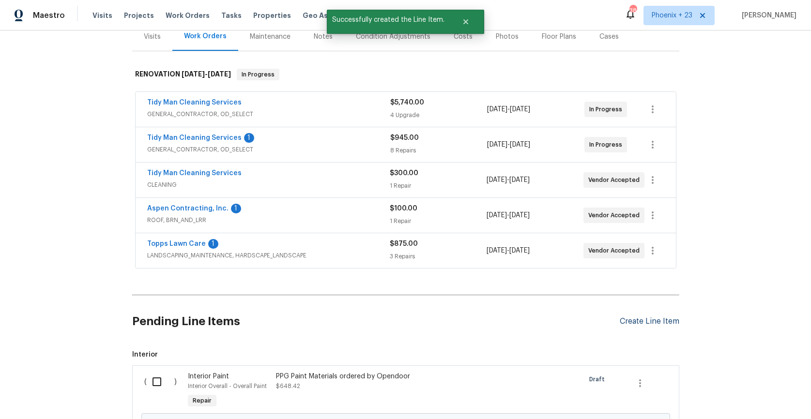
click at [648, 325] on div "Create Line Item" at bounding box center [650, 321] width 60 height 9
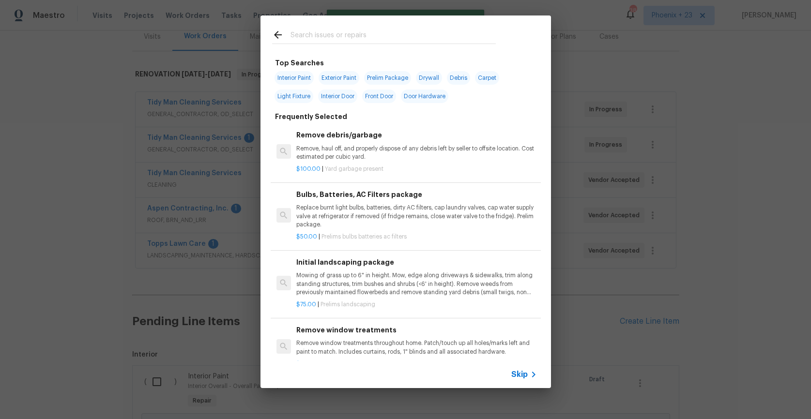
click at [352, 50] on div at bounding box center [384, 34] width 247 height 38
click at [347, 43] on h2 at bounding box center [384, 36] width 224 height 15
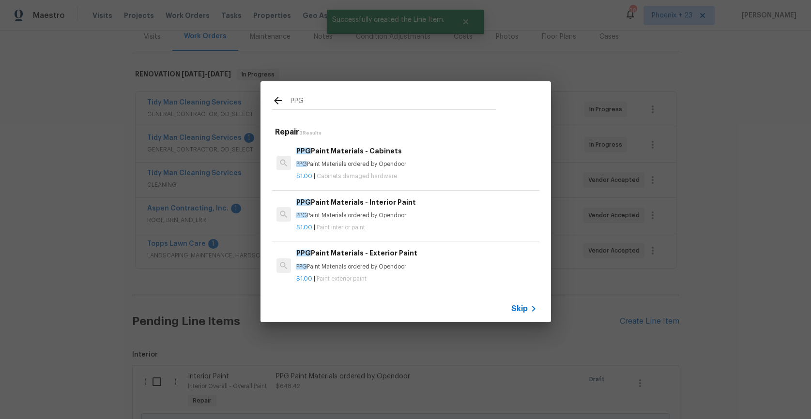
type input "PPG"
click at [422, 253] on h6 "PPG Paint Materials - Exterior Paint" at bounding box center [416, 253] width 240 height 11
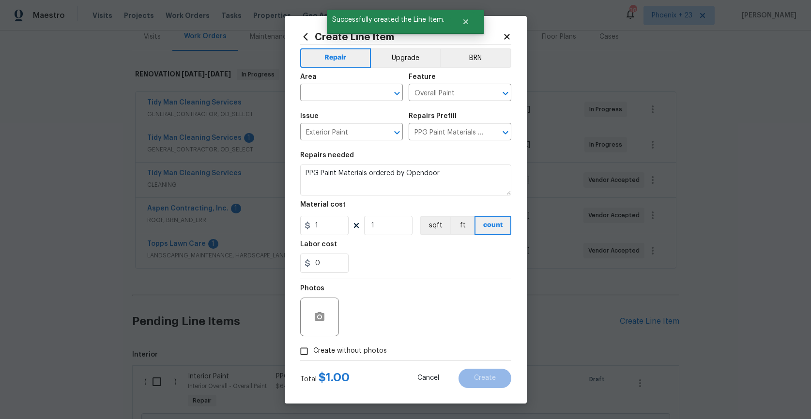
click at [349, 102] on span "Area ​" at bounding box center [351, 87] width 103 height 39
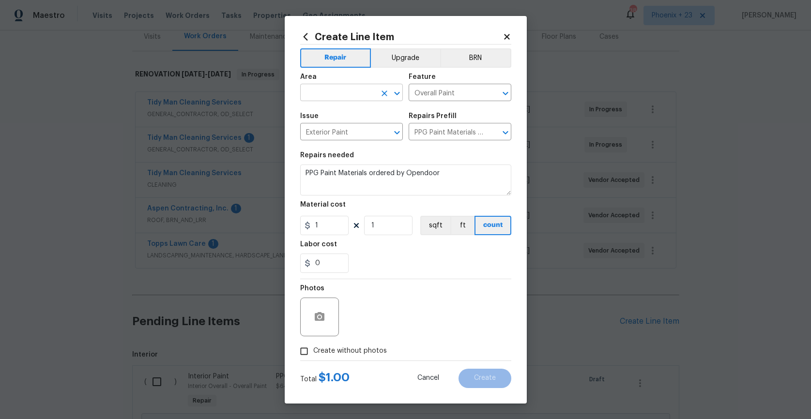
click at [348, 99] on input "text" at bounding box center [338, 93] width 76 height 15
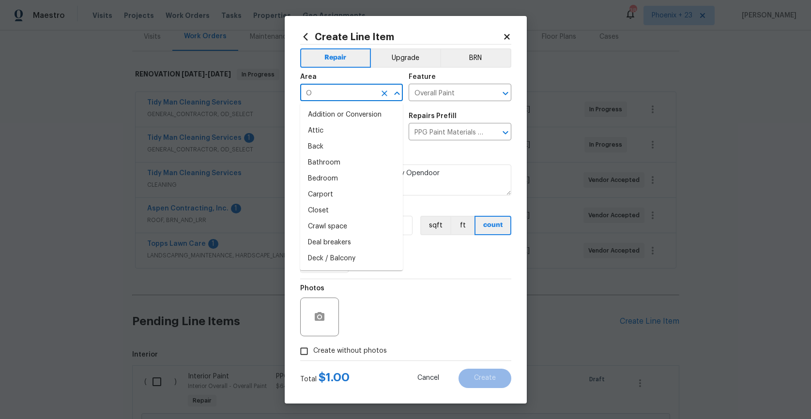
type input "O"
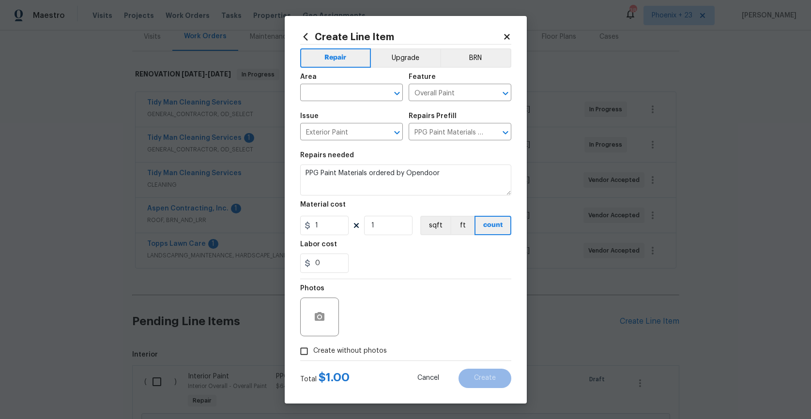
click at [309, 34] on icon at bounding box center [305, 36] width 11 height 11
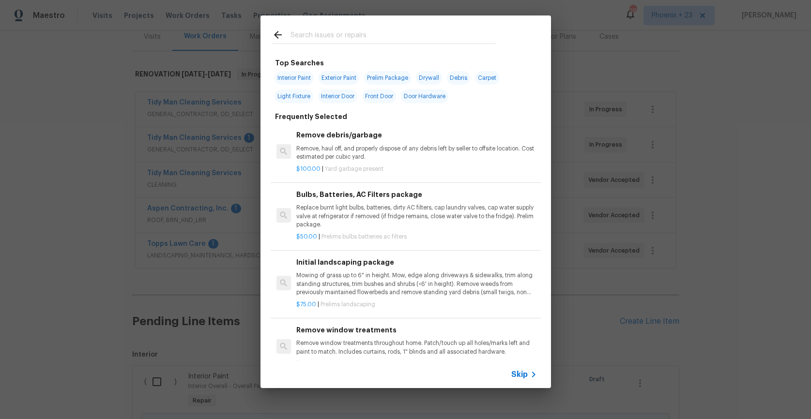
click at [342, 39] on input "text" at bounding box center [393, 36] width 205 height 15
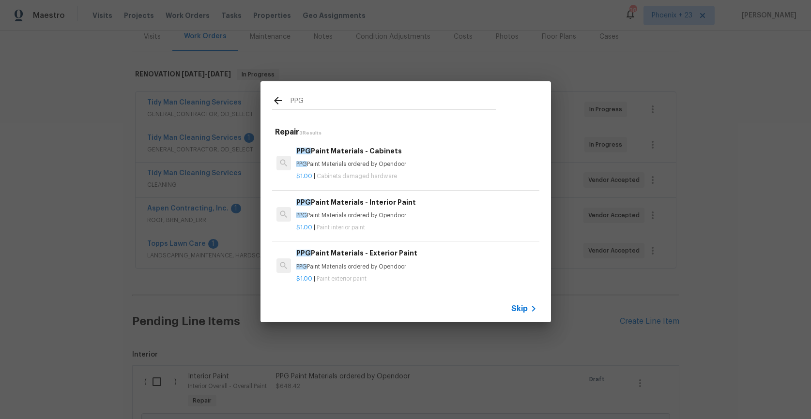
type input "PPG"
click at [407, 146] on h6 "PPG Paint Materials - Cabinets" at bounding box center [416, 151] width 240 height 11
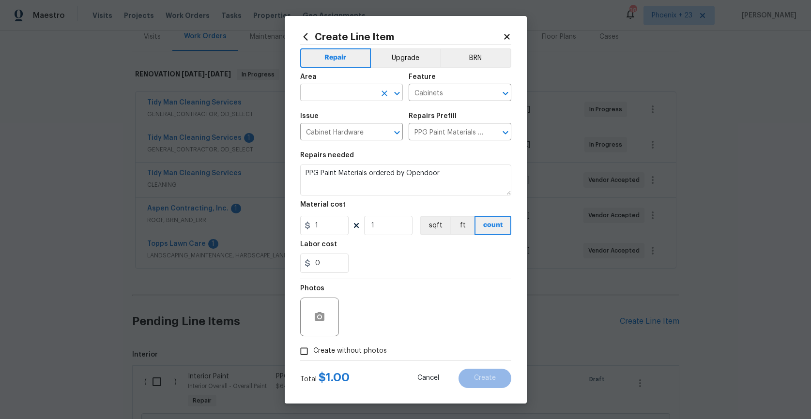
drag, startPoint x: 355, startPoint y: 79, endPoint x: 358, endPoint y: 92, distance: 12.8
click at [355, 80] on div "Area" at bounding box center [351, 80] width 103 height 13
click at [358, 92] on input "text" at bounding box center [338, 93] width 76 height 15
click at [354, 126] on li "Interior Overall" at bounding box center [351, 131] width 103 height 16
type input "Interior Overall"
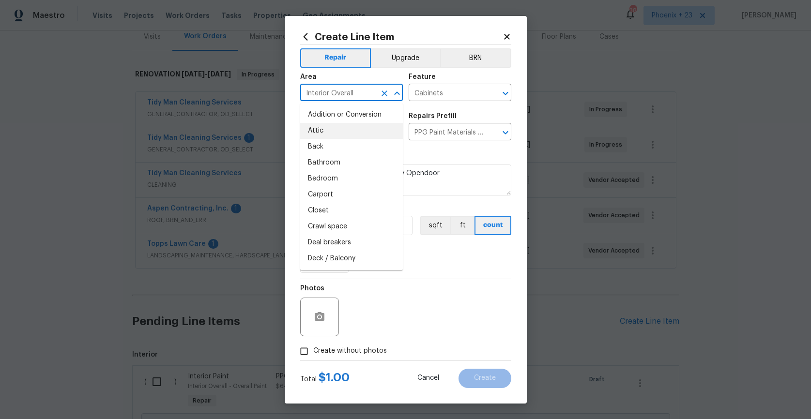
drag, startPoint x: 427, startPoint y: 277, endPoint x: 381, endPoint y: 256, distance: 50.9
click at [417, 275] on section "Repairs needed PPG Paint Materials ordered by Opendoor Material cost 1 1 sqft f…" at bounding box center [405, 212] width 211 height 133
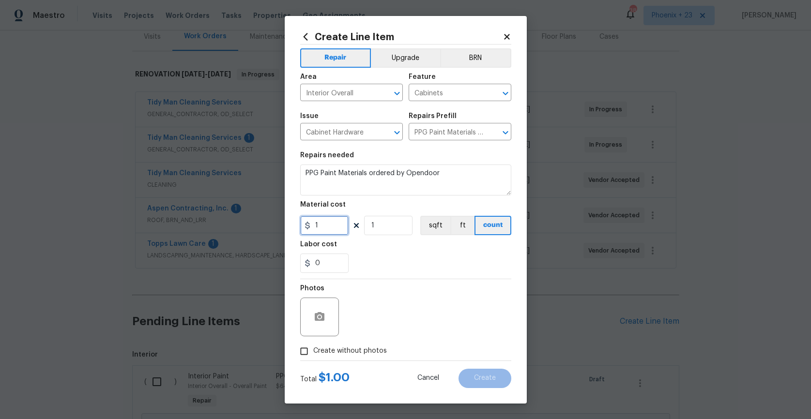
drag, startPoint x: 323, startPoint y: 231, endPoint x: 307, endPoint y: 228, distance: 16.8
click at [307, 228] on div "1" at bounding box center [324, 225] width 48 height 19
type input "319.54"
click at [396, 58] on button "Upgrade" at bounding box center [405, 57] width 69 height 19
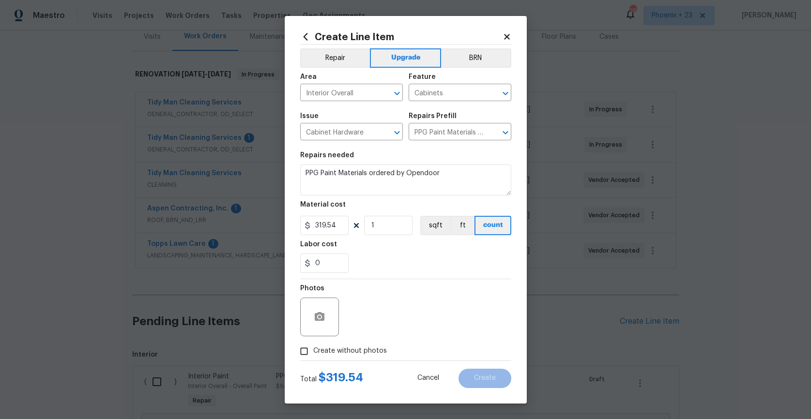
click at [362, 356] on label "Create without photos" at bounding box center [341, 351] width 92 height 18
click at [313, 356] on input "Create without photos" at bounding box center [304, 351] width 18 height 18
checkbox input "true"
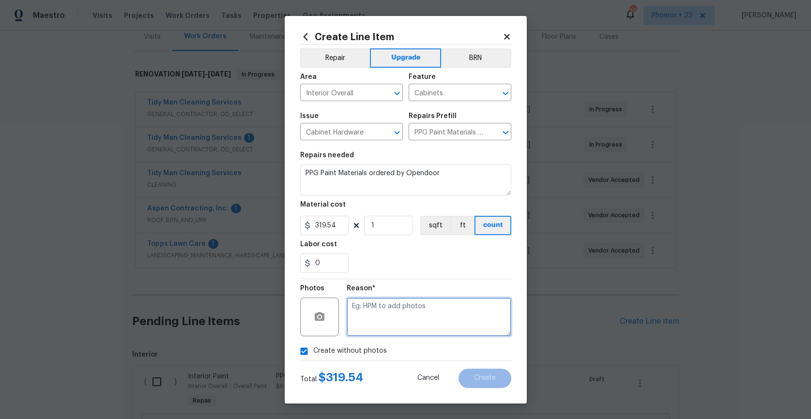
click at [373, 330] on textarea at bounding box center [429, 317] width 165 height 39
type textarea "NA"
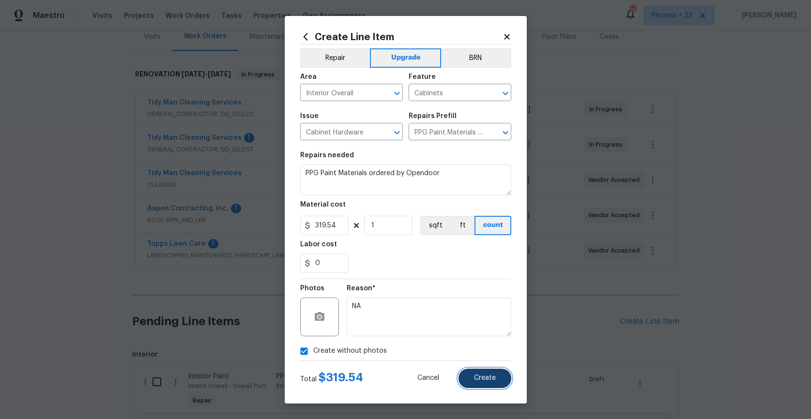
click at [494, 377] on span "Create" at bounding box center [485, 378] width 22 height 7
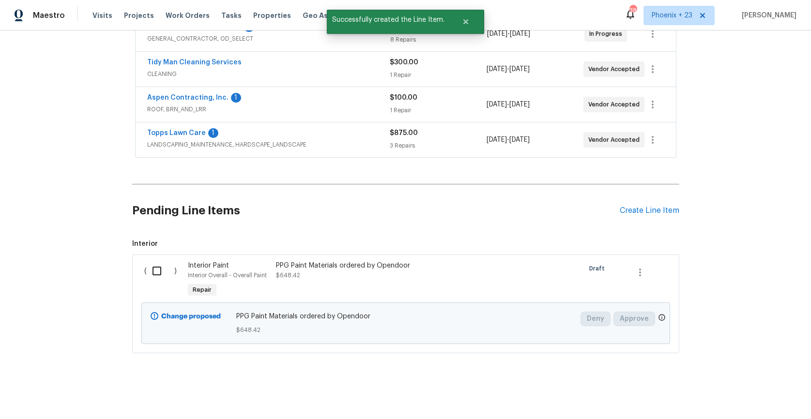
click at [375, 263] on div "PPG Paint Materials ordered by Opendoor" at bounding box center [361, 266] width 170 height 10
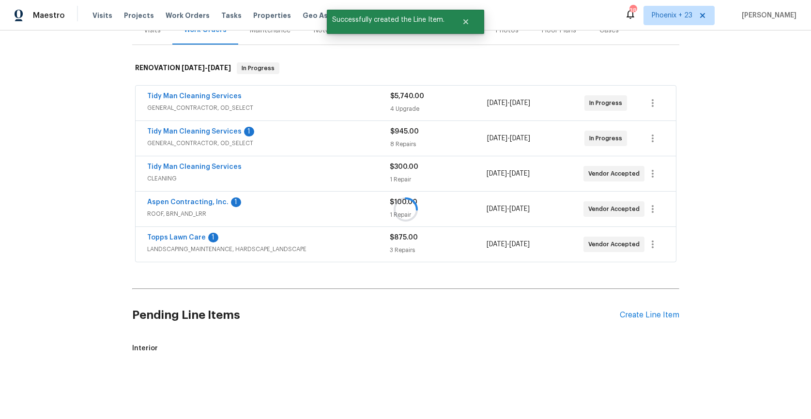
scroll to position [235, 0]
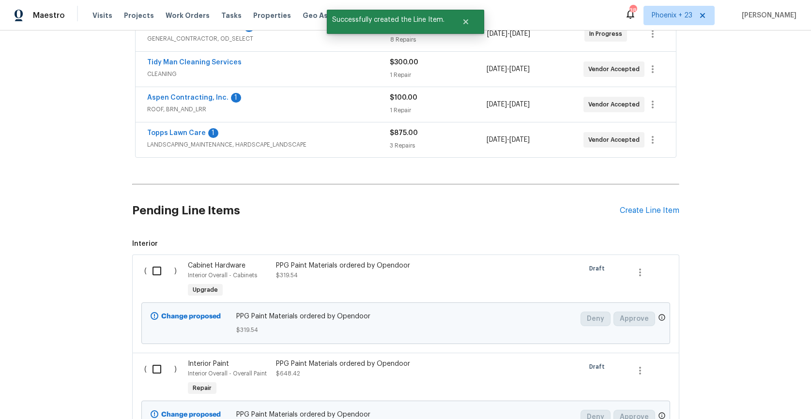
click at [375, 267] on div "PPG Paint Materials ordered by Opendoor" at bounding box center [361, 266] width 170 height 10
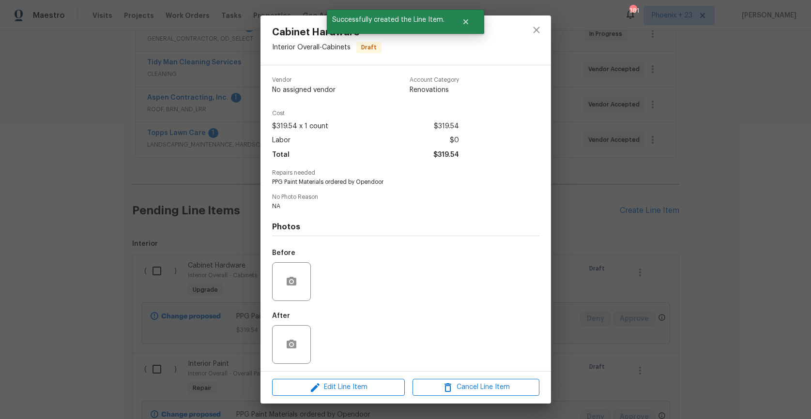
click at [381, 397] on div "Edit Line Item Cancel Line Item" at bounding box center [406, 387] width 291 height 32
click at [382, 394] on button "Edit Line Item" at bounding box center [338, 387] width 133 height 17
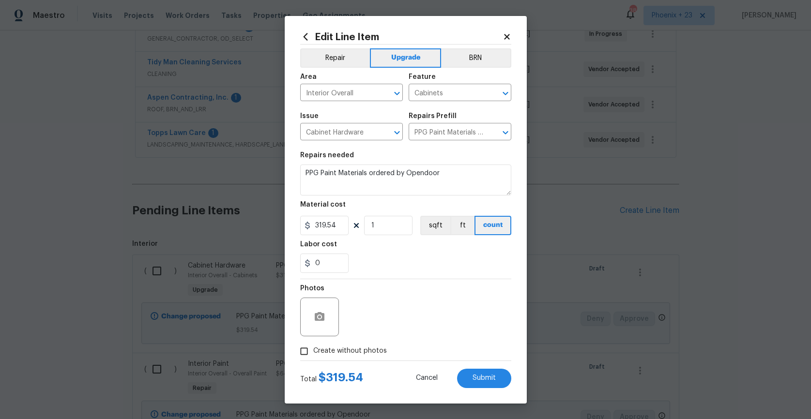
click at [504, 38] on icon at bounding box center [507, 36] width 9 height 9
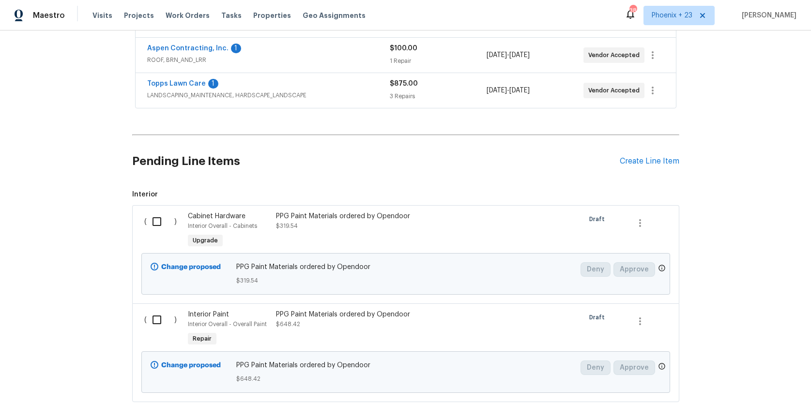
scroll to position [334, 0]
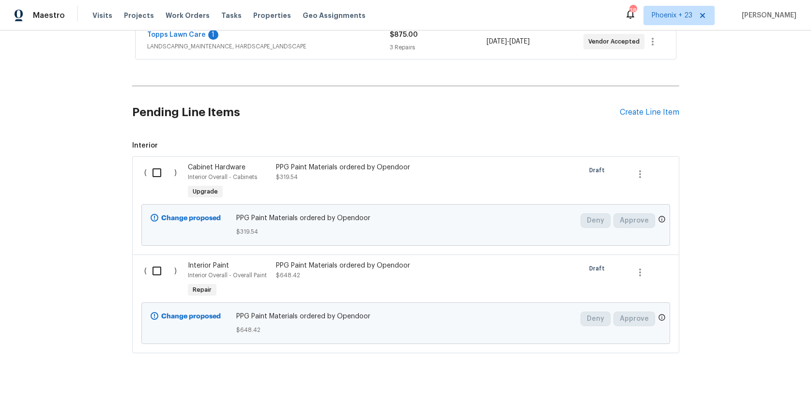
click at [348, 263] on div "PPG Paint Materials ordered by Opendoor" at bounding box center [361, 266] width 170 height 10
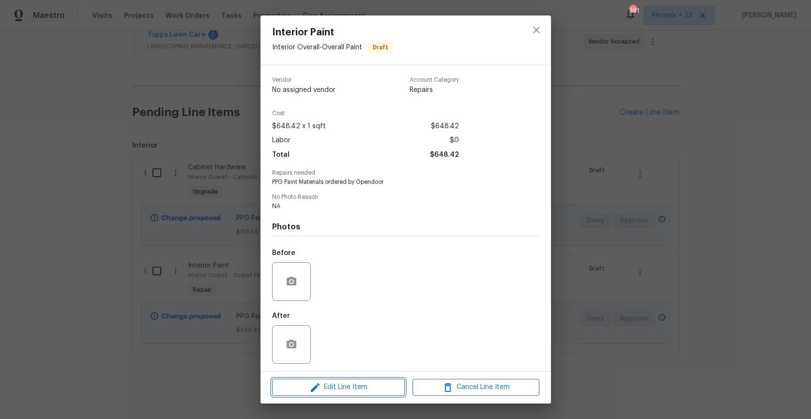
click at [367, 391] on span "Edit Line Item" at bounding box center [338, 388] width 127 height 12
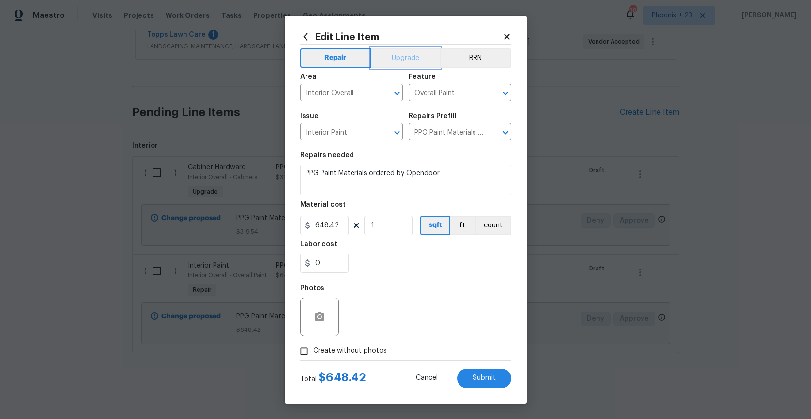
click at [415, 58] on button "Upgrade" at bounding box center [405, 57] width 69 height 19
click at [503, 378] on button "Submit" at bounding box center [484, 378] width 54 height 19
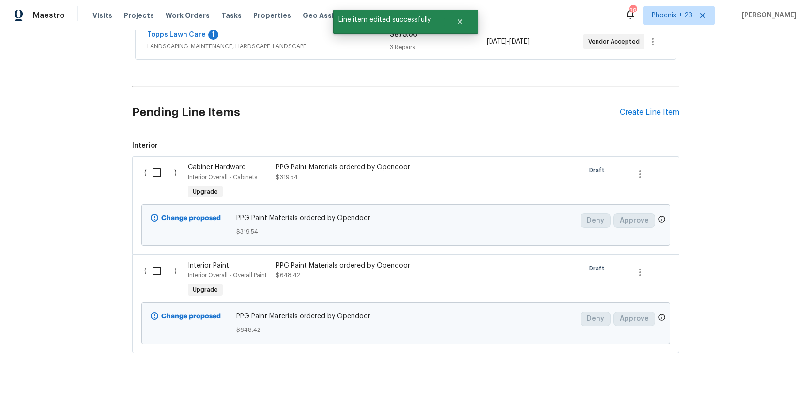
click at [169, 179] on input "checkbox" at bounding box center [161, 173] width 28 height 20
checkbox input "true"
click at [159, 260] on div "( )" at bounding box center [163, 280] width 44 height 45
drag, startPoint x: 175, startPoint y: 277, endPoint x: 257, endPoint y: 292, distance: 82.8
click at [175, 276] on div "( )" at bounding box center [163, 280] width 44 height 45
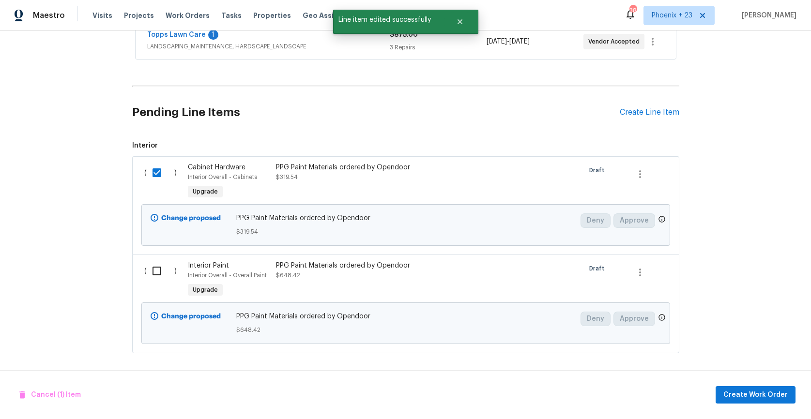
drag, startPoint x: 156, startPoint y: 273, endPoint x: 454, endPoint y: 336, distance: 303.9
click at [158, 273] on input "checkbox" at bounding box center [161, 271] width 28 height 20
checkbox input "true"
click at [728, 386] on button "Create Work Order" at bounding box center [756, 395] width 80 height 18
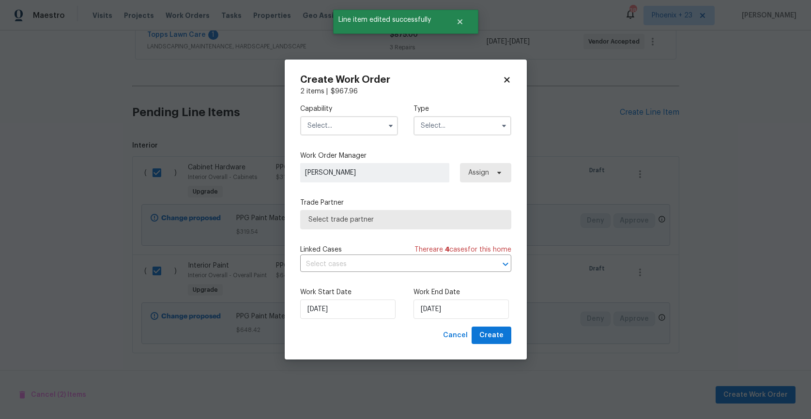
drag, startPoint x: 339, startPoint y: 115, endPoint x: 343, endPoint y: 136, distance: 20.8
click at [339, 116] on div "Capability" at bounding box center [349, 119] width 98 height 31
click at [343, 135] on div "Capability Type" at bounding box center [405, 119] width 211 height 47
click at [340, 128] on input "text" at bounding box center [349, 125] width 98 height 19
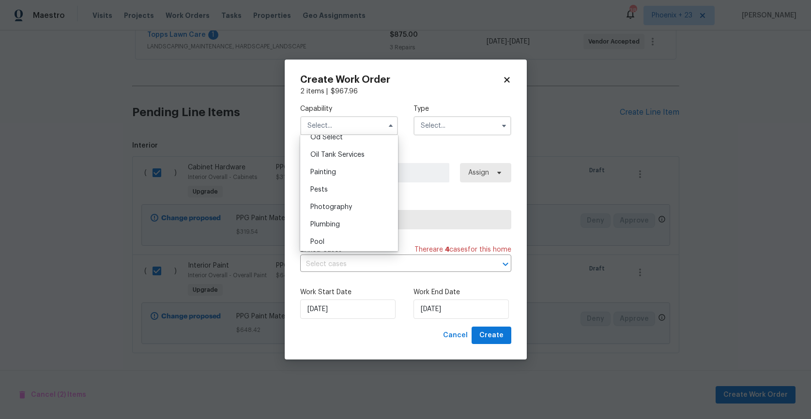
scroll to position [787, 0]
click at [353, 177] on div "Painting" at bounding box center [349, 172] width 93 height 17
type input "Painting"
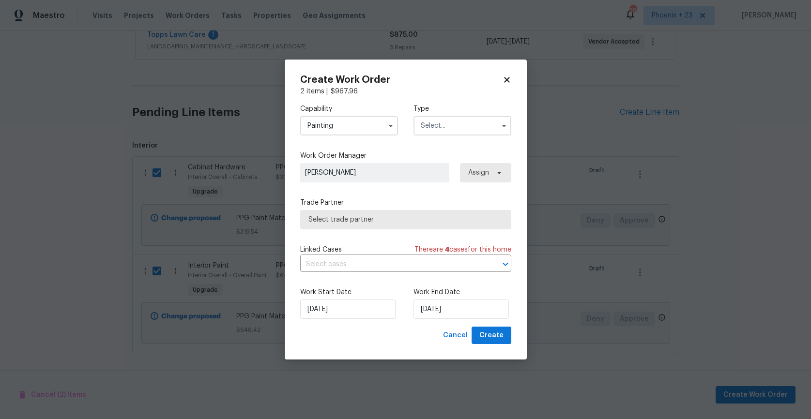
drag, startPoint x: 445, startPoint y: 123, endPoint x: 443, endPoint y: 134, distance: 11.9
click at [445, 124] on input "text" at bounding box center [463, 125] width 98 height 19
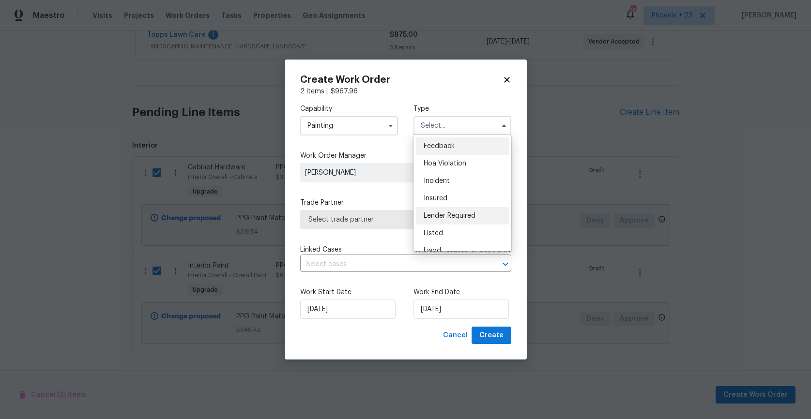
scroll to position [115, 0]
click at [451, 190] on span "Renovation" at bounding box center [442, 188] width 36 height 7
type input "Renovation"
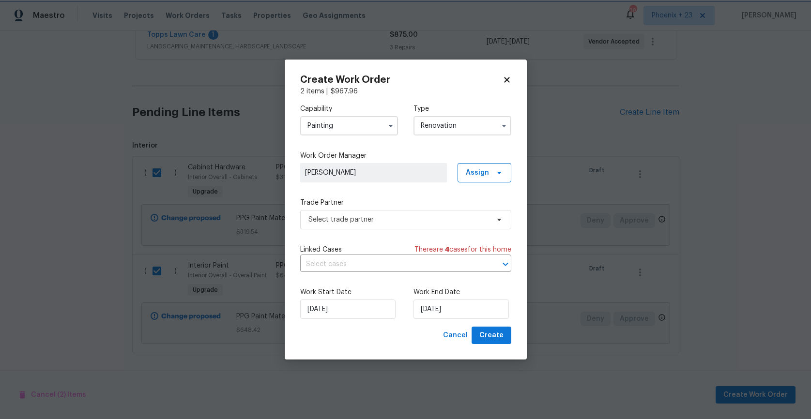
scroll to position [0, 0]
click at [469, 178] on span "Assign" at bounding box center [485, 172] width 54 height 19
click at [473, 209] on div "Assign to me" at bounding box center [486, 214] width 42 height 10
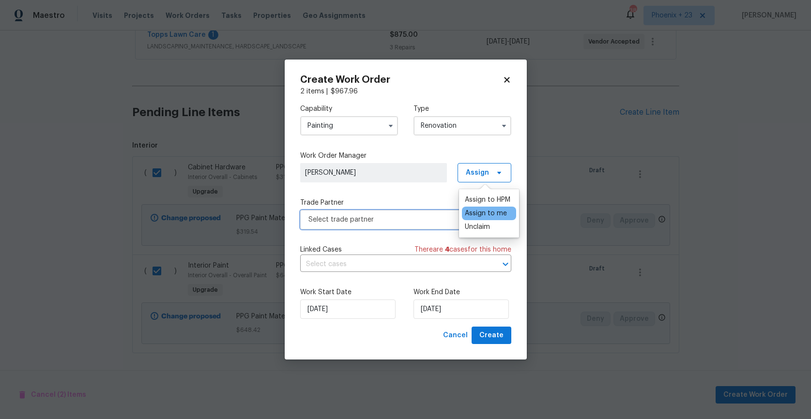
click at [396, 220] on span "Select trade partner" at bounding box center [398, 220] width 181 height 10
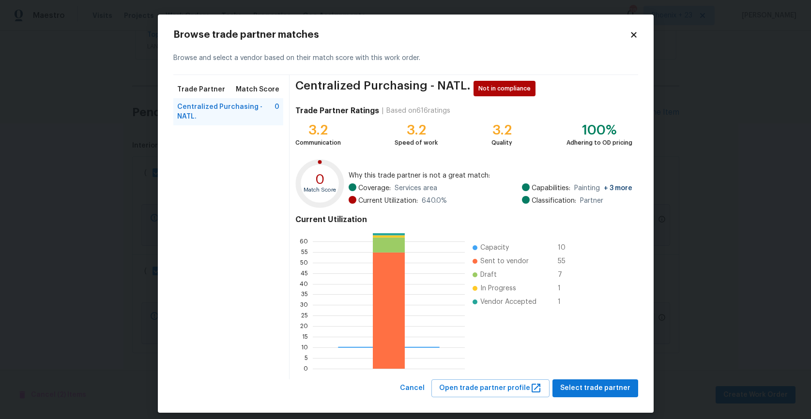
scroll to position [8, 0]
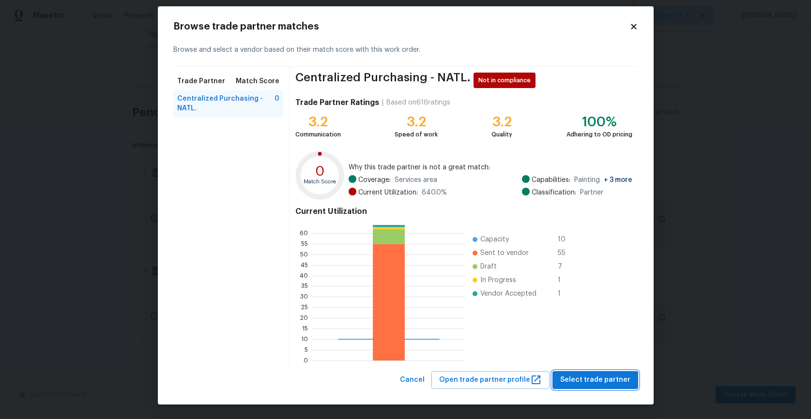
click at [585, 381] on span "Select trade partner" at bounding box center [595, 380] width 70 height 12
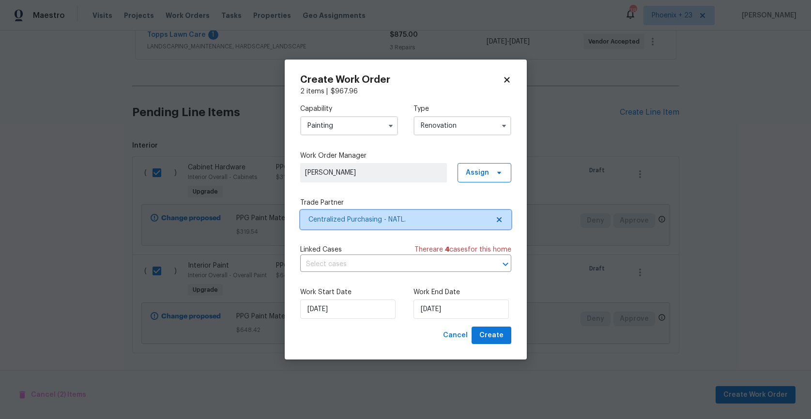
scroll to position [0, 0]
click at [485, 339] on span "Create" at bounding box center [491, 336] width 24 height 12
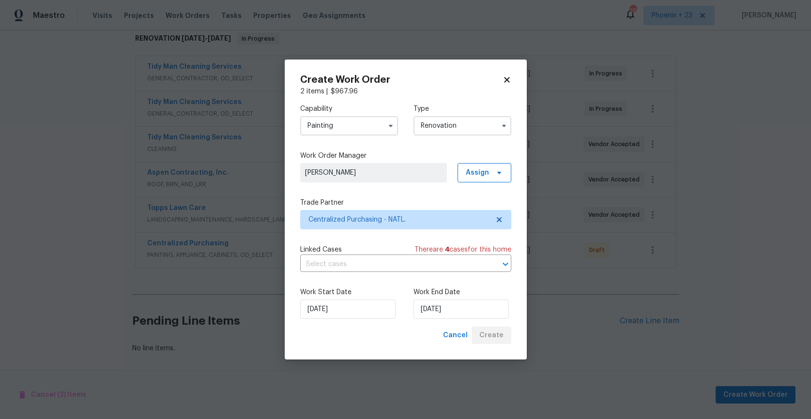
scroll to position [160, 0]
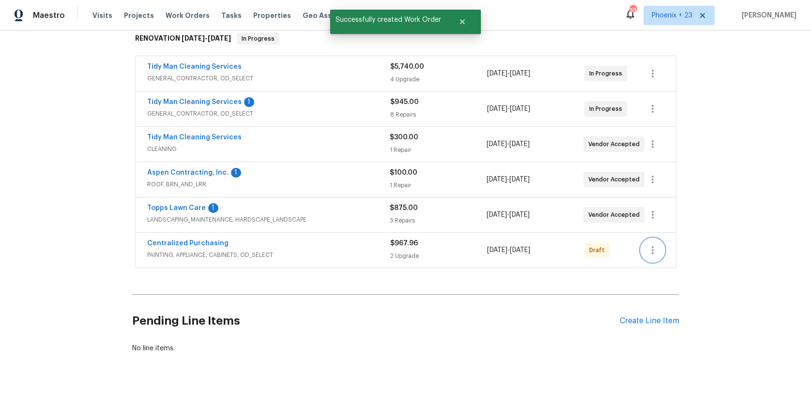
click at [650, 250] on icon "button" at bounding box center [653, 251] width 12 height 12
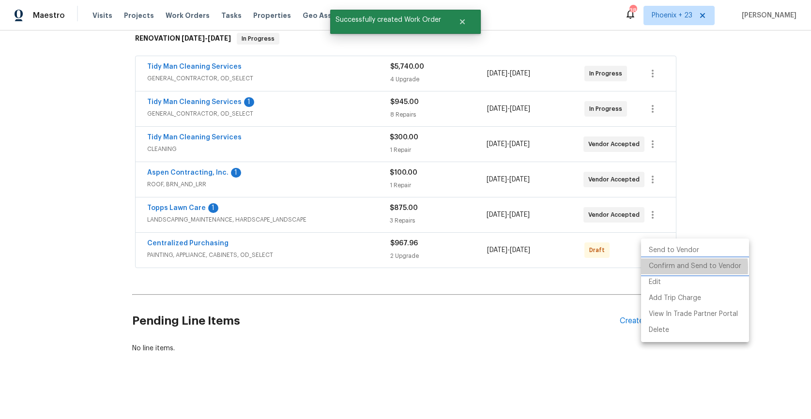
click at [649, 268] on li "Confirm and Send to Vendor" at bounding box center [695, 267] width 108 height 16
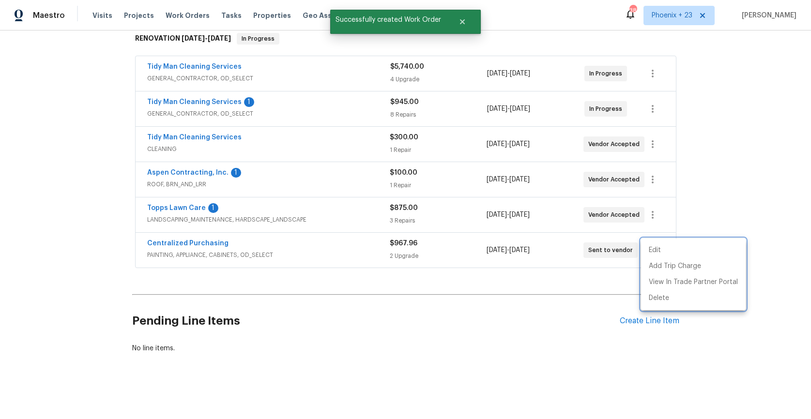
click at [205, 248] on div at bounding box center [405, 209] width 811 height 419
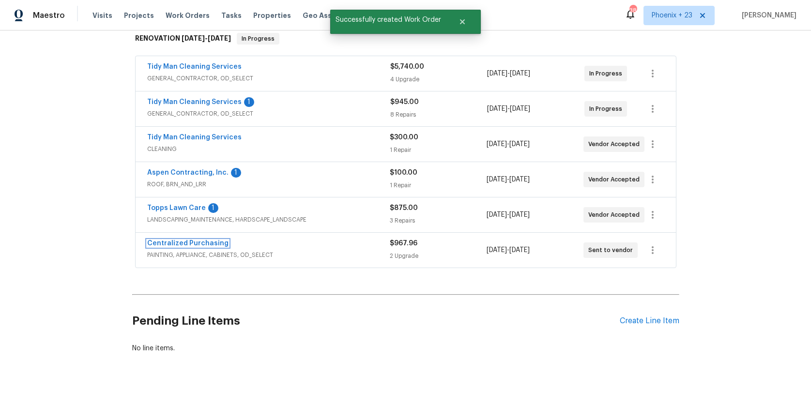
click at [197, 241] on link "Centralized Purchasing" at bounding box center [187, 243] width 81 height 7
